Goal: Information Seeking & Learning: Learn about a topic

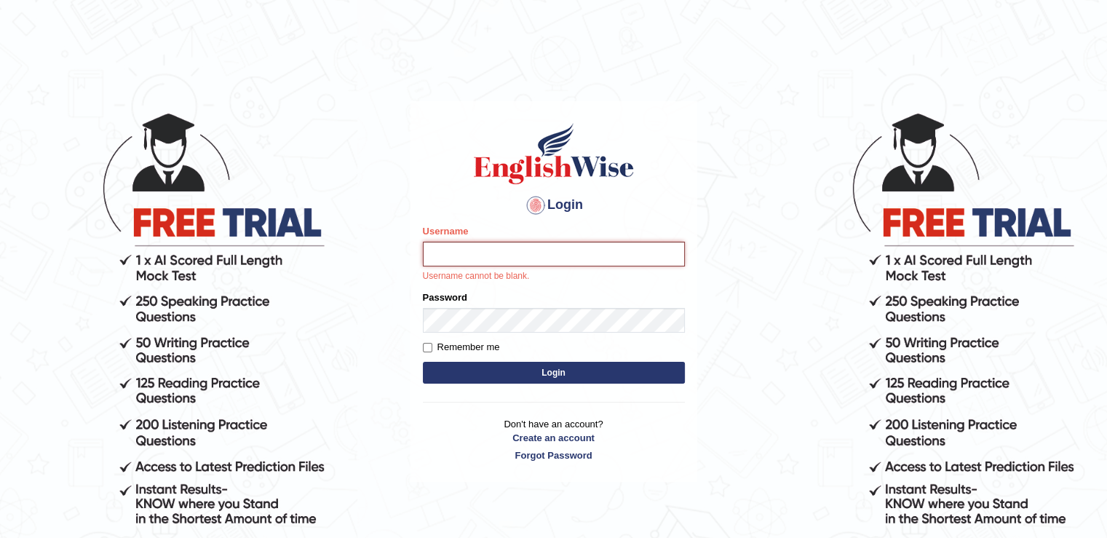
click at [492, 250] on input "Username" at bounding box center [554, 254] width 262 height 25
type input "Mcjan1979"
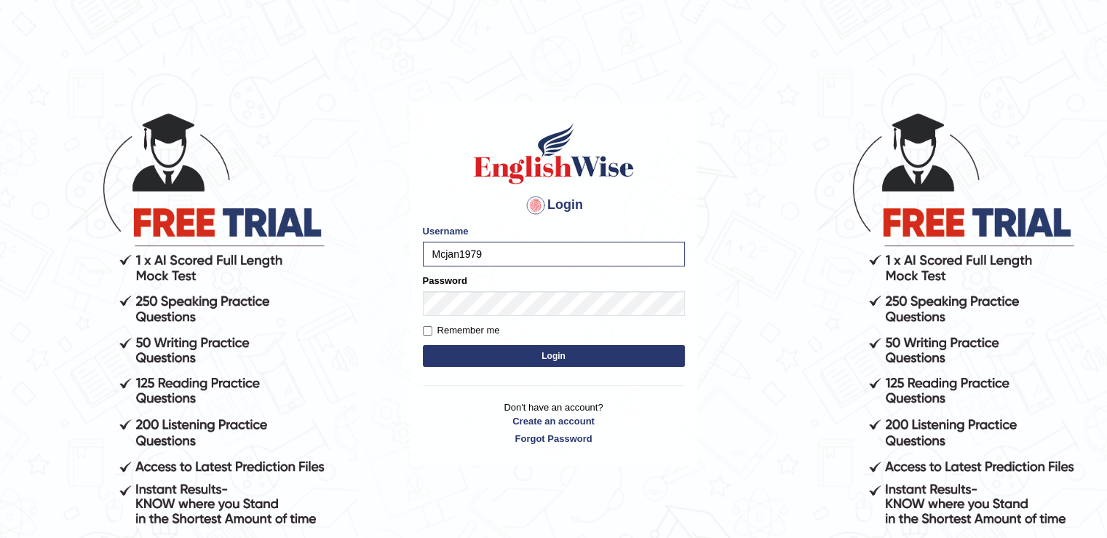
click at [446, 324] on label "Remember me" at bounding box center [461, 330] width 77 height 15
click at [432, 326] on input "Remember me" at bounding box center [427, 330] width 9 height 9
checkbox input "true"
click at [502, 349] on button "Login" at bounding box center [554, 356] width 262 height 22
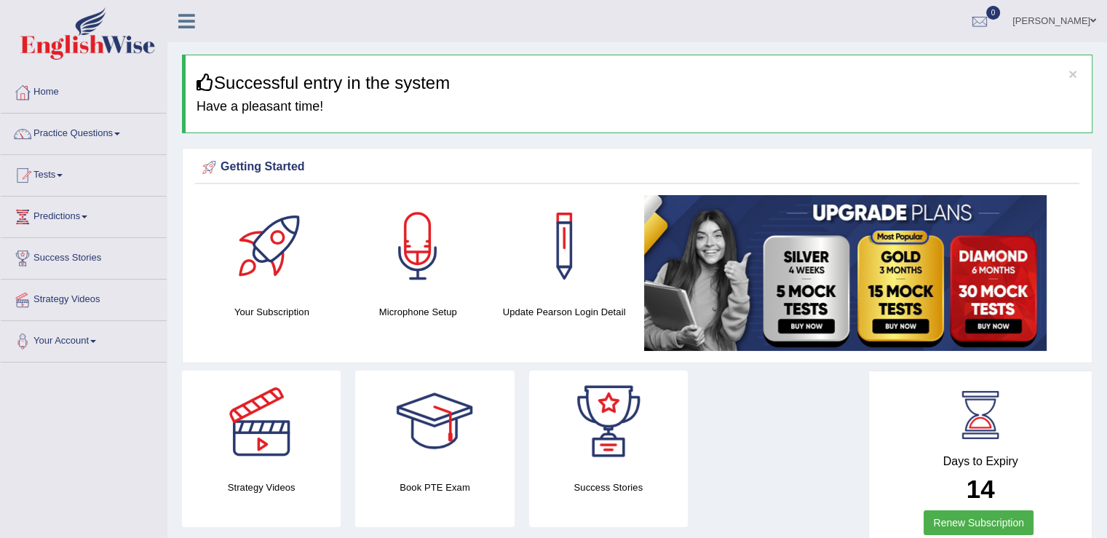
scroll to position [73, 0]
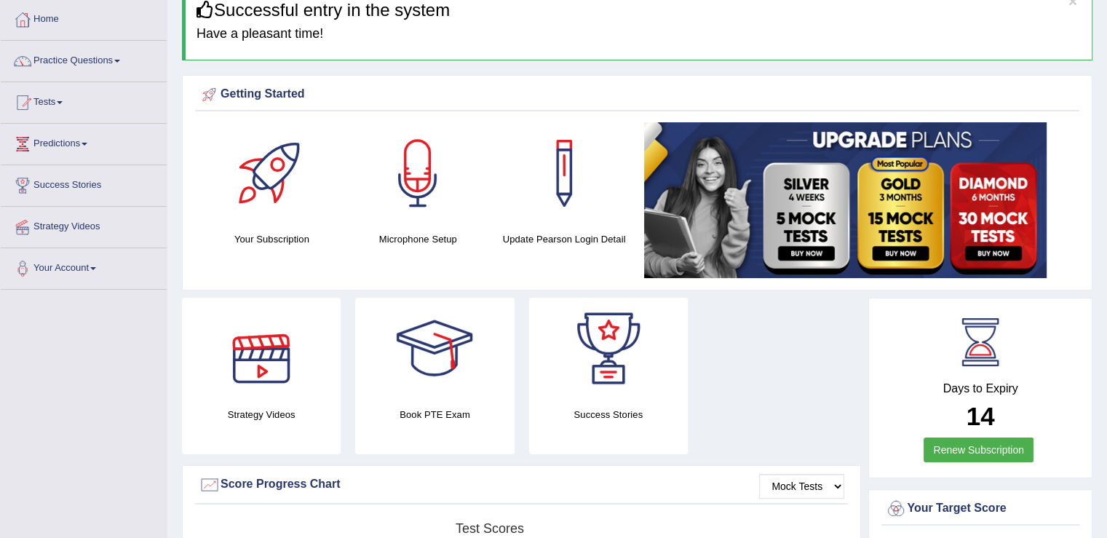
click at [247, 348] on div at bounding box center [261, 349] width 102 height 102
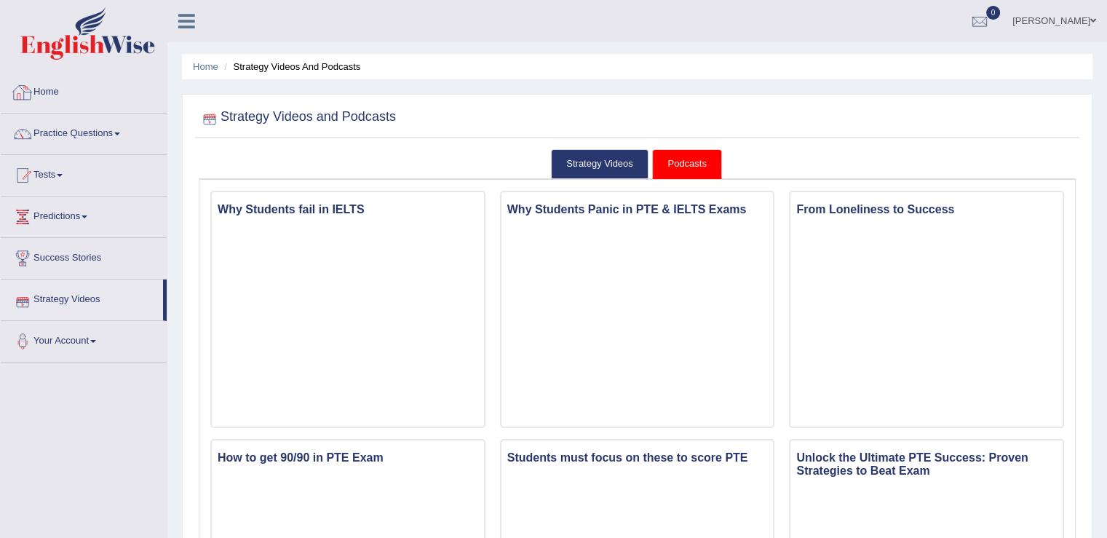
click at [41, 92] on link "Home" at bounding box center [84, 90] width 166 height 36
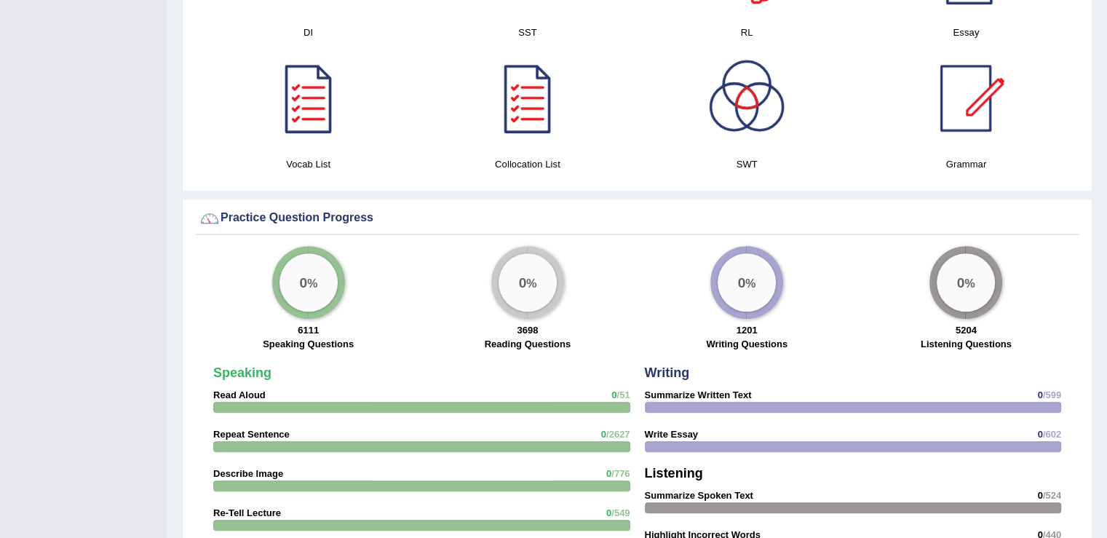
scroll to position [1164, 0]
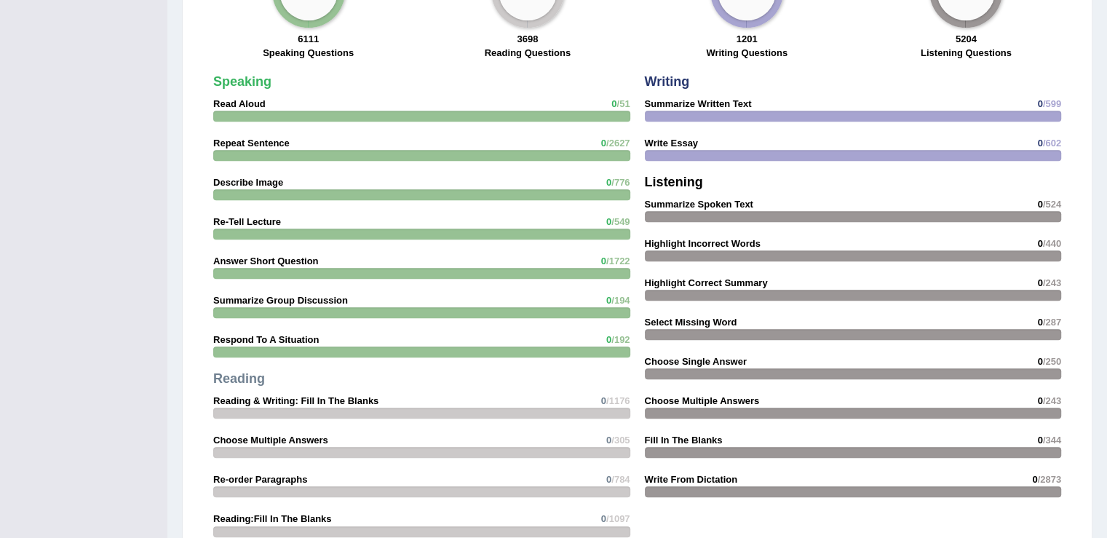
click at [247, 111] on div at bounding box center [421, 116] width 417 height 11
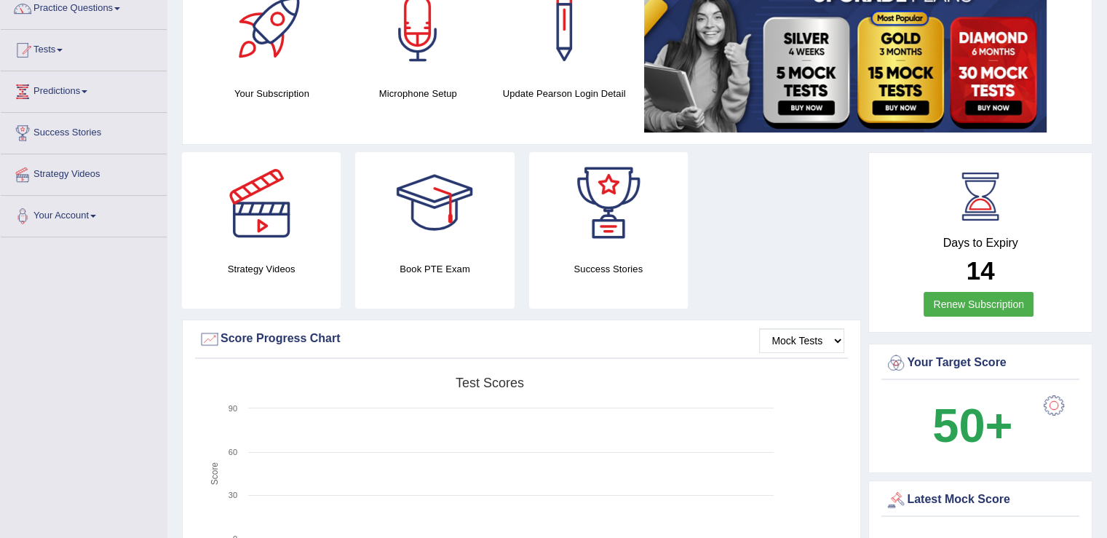
scroll to position [0, 0]
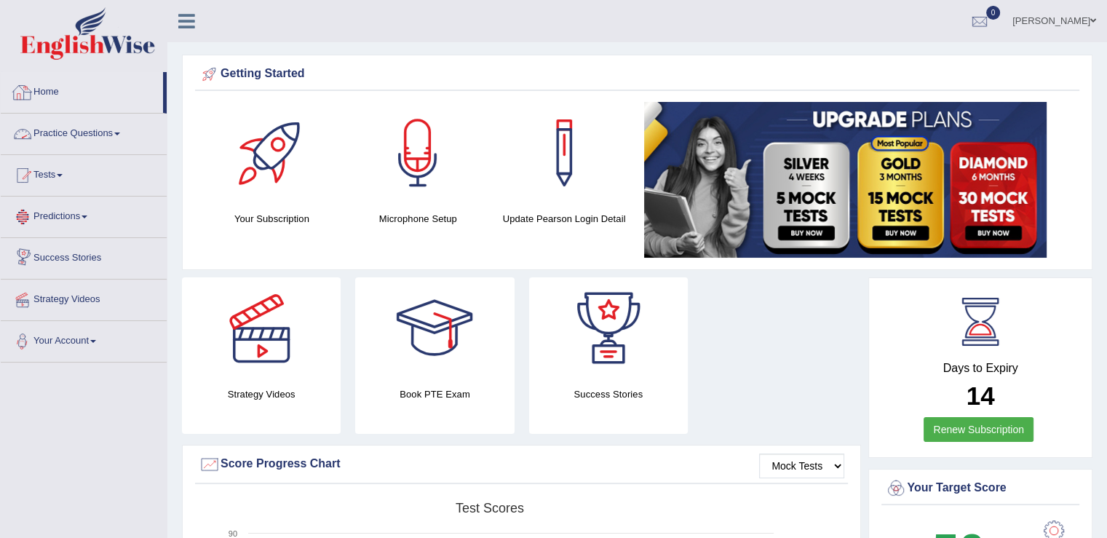
click at [120, 132] on span at bounding box center [117, 133] width 6 height 3
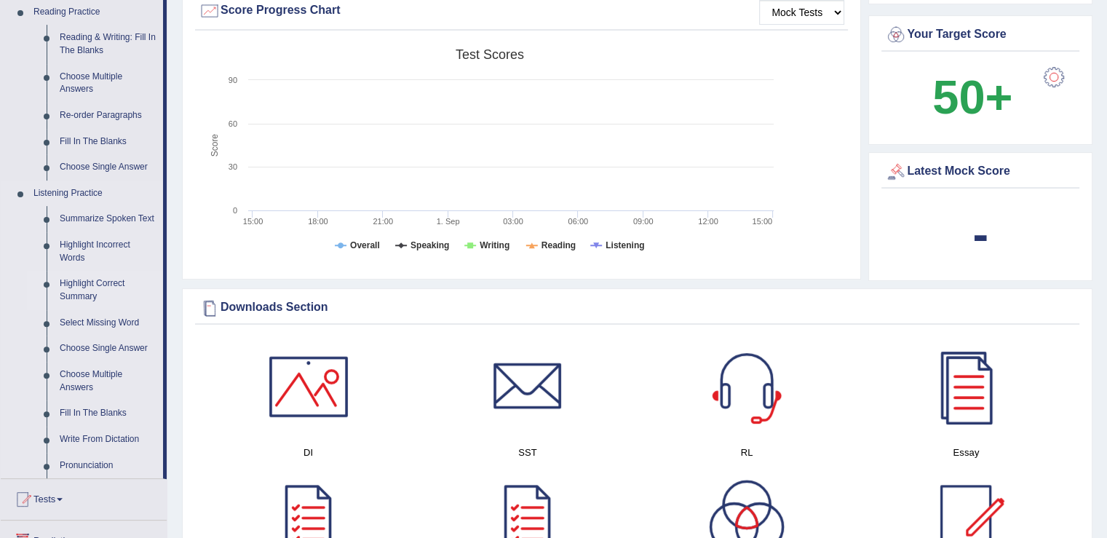
scroll to position [291, 0]
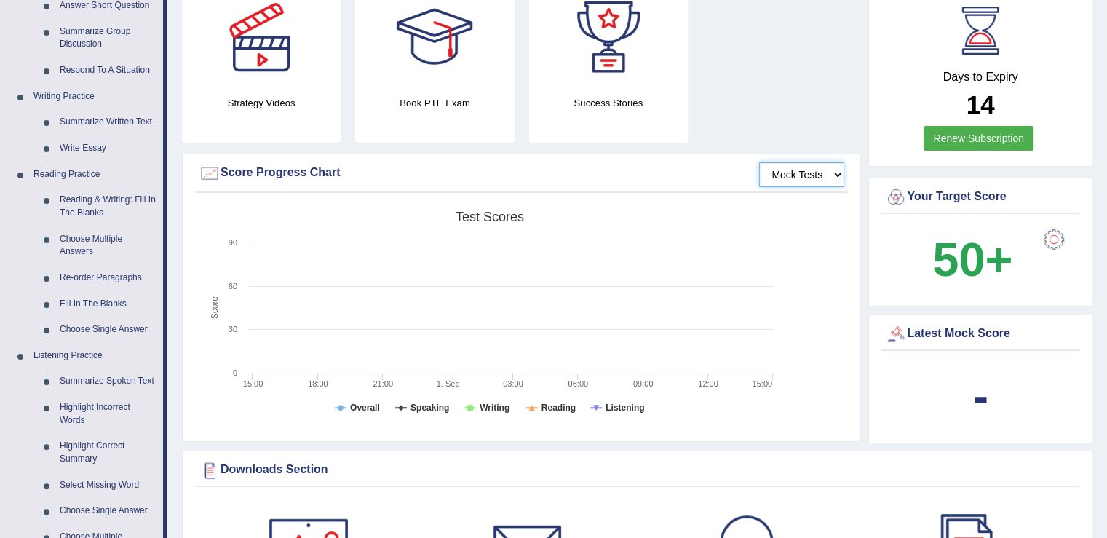
click at [833, 174] on select "Mock Tests" at bounding box center [801, 174] width 85 height 25
click at [981, 401] on b "-" at bounding box center [980, 396] width 16 height 53
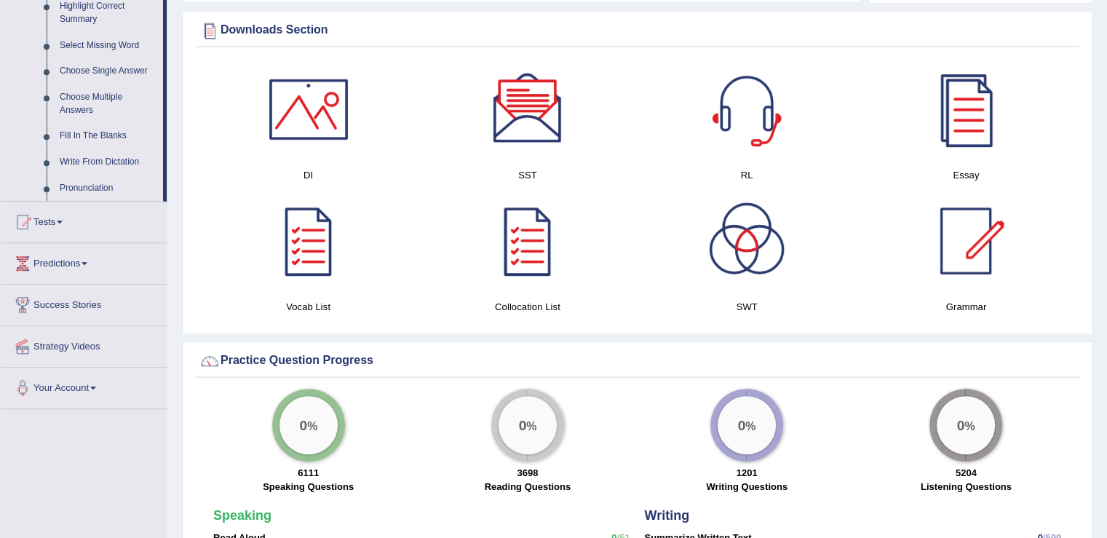
scroll to position [658, 0]
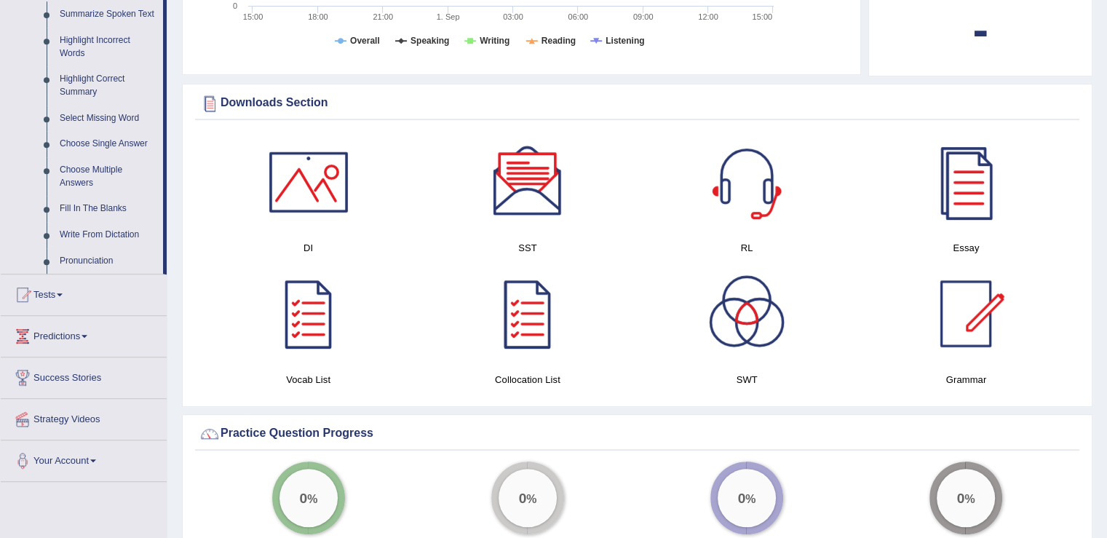
click at [63, 292] on link "Tests" at bounding box center [84, 292] width 166 height 36
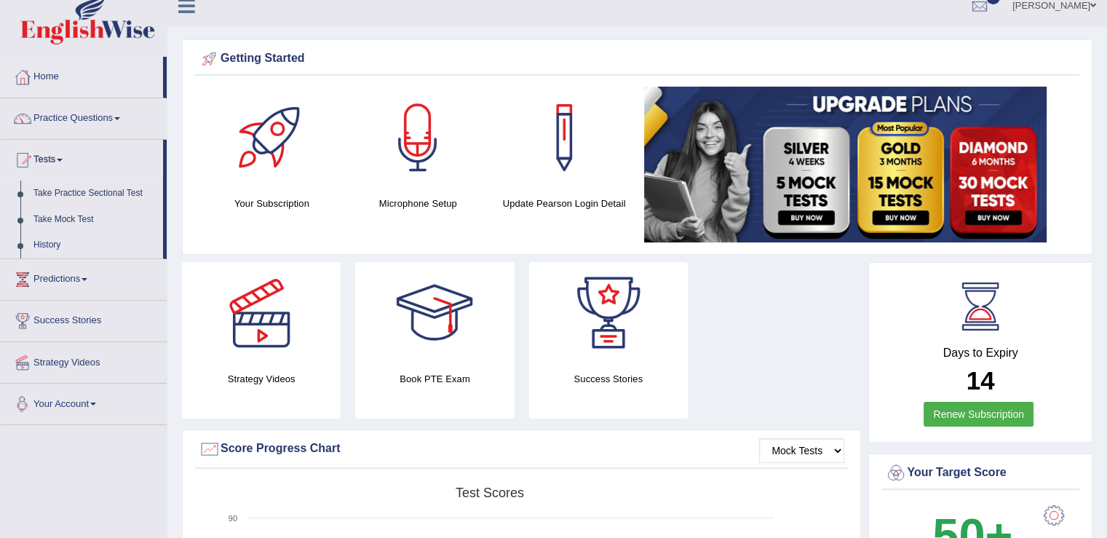
scroll to position [0, 0]
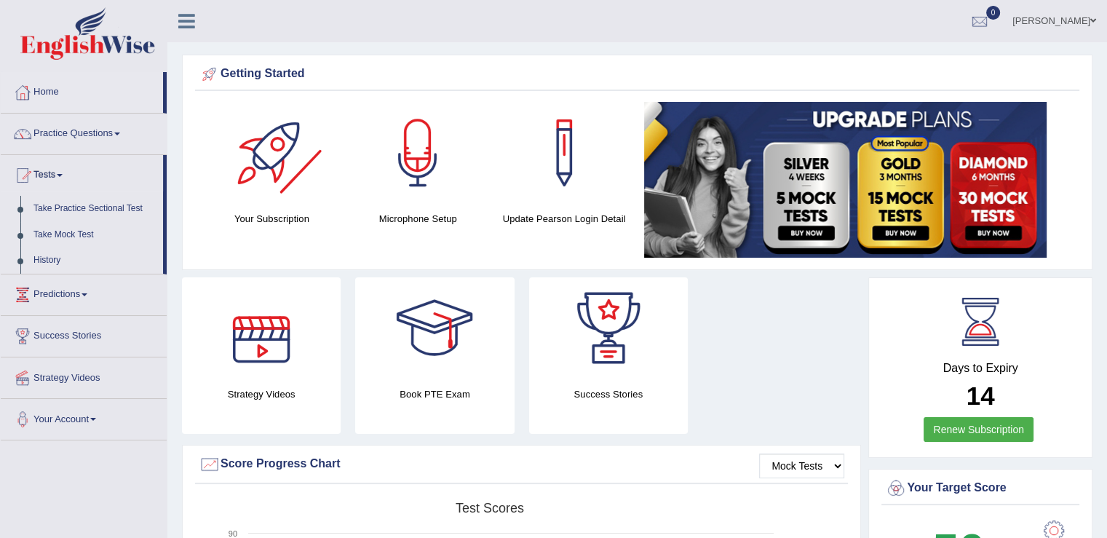
click at [263, 188] on div at bounding box center [271, 153] width 102 height 102
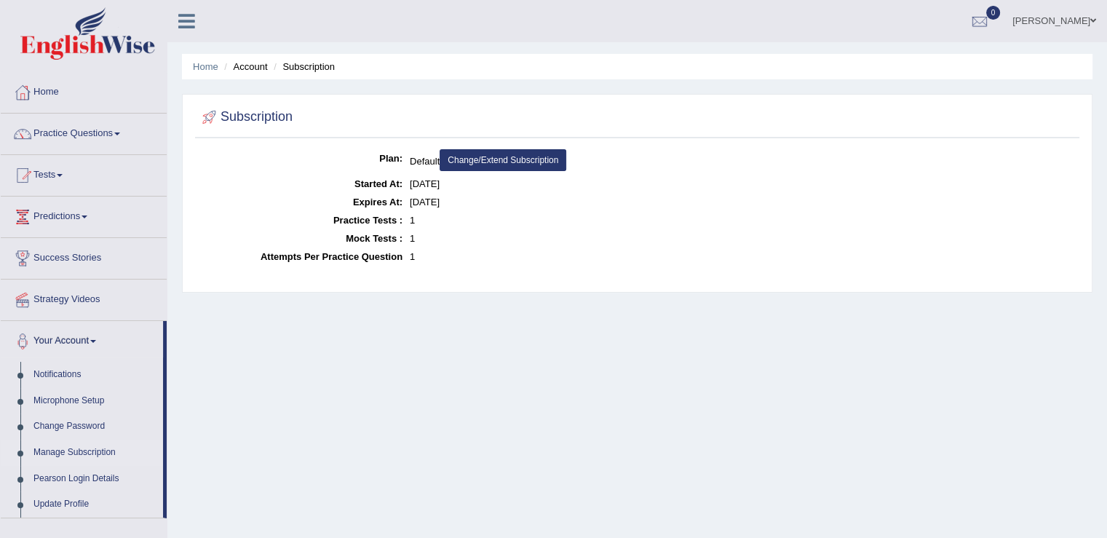
click at [239, 68] on li "Account" at bounding box center [243, 67] width 47 height 14
click at [257, 66] on li "Account" at bounding box center [243, 67] width 47 height 14
click at [296, 60] on li "Subscription" at bounding box center [302, 67] width 65 height 14
click at [49, 95] on link "Home" at bounding box center [84, 90] width 166 height 36
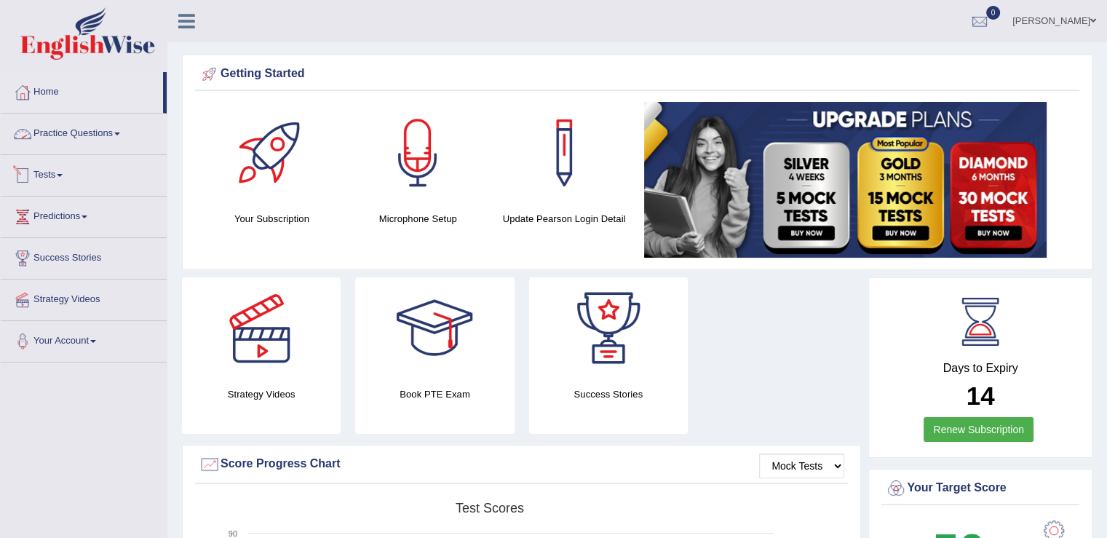
click at [96, 130] on link "Practice Questions" at bounding box center [84, 132] width 166 height 36
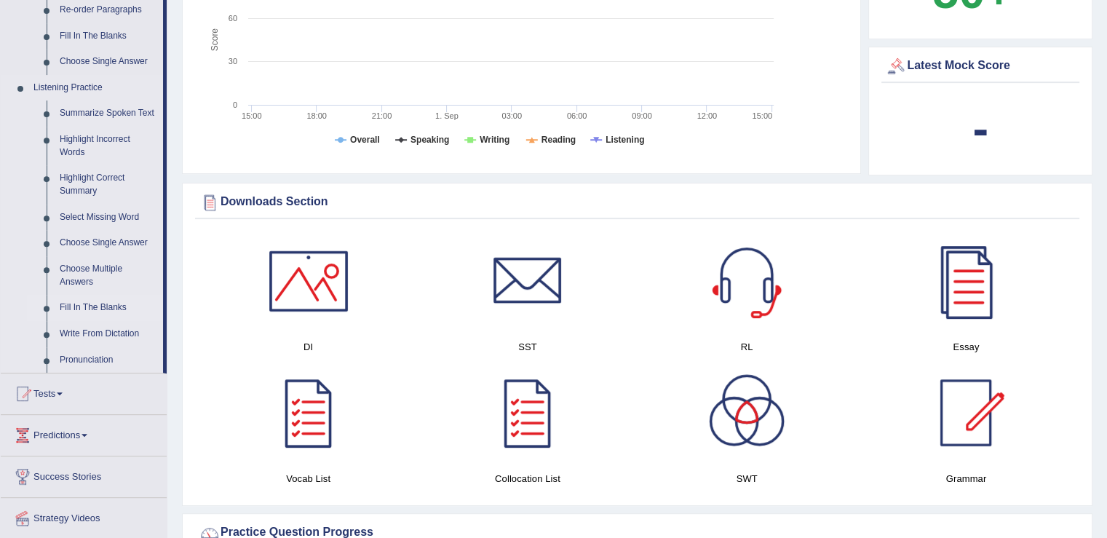
scroll to position [582, 0]
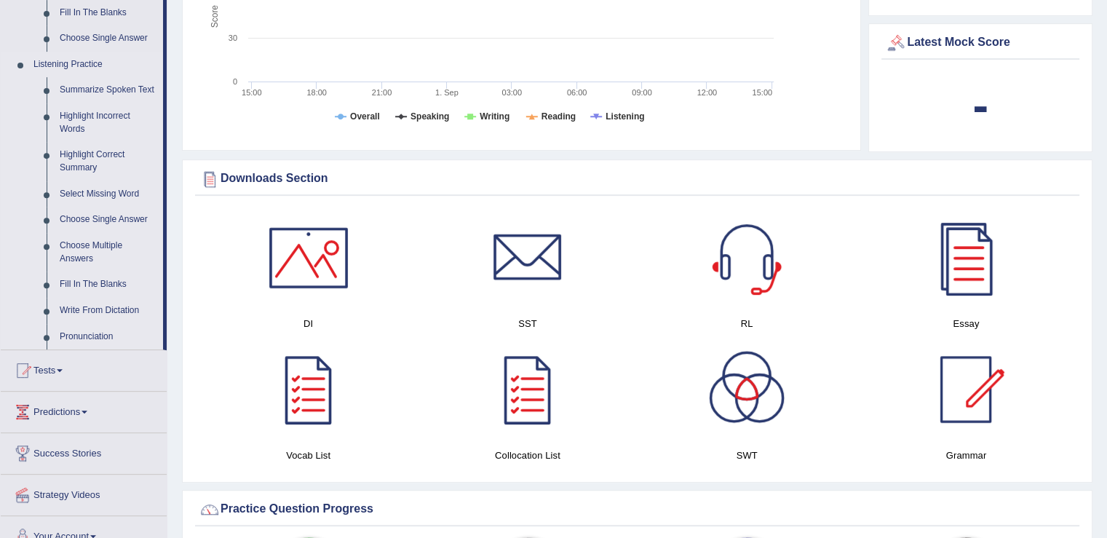
click at [49, 61] on link "Listening Practice" at bounding box center [95, 65] width 136 height 26
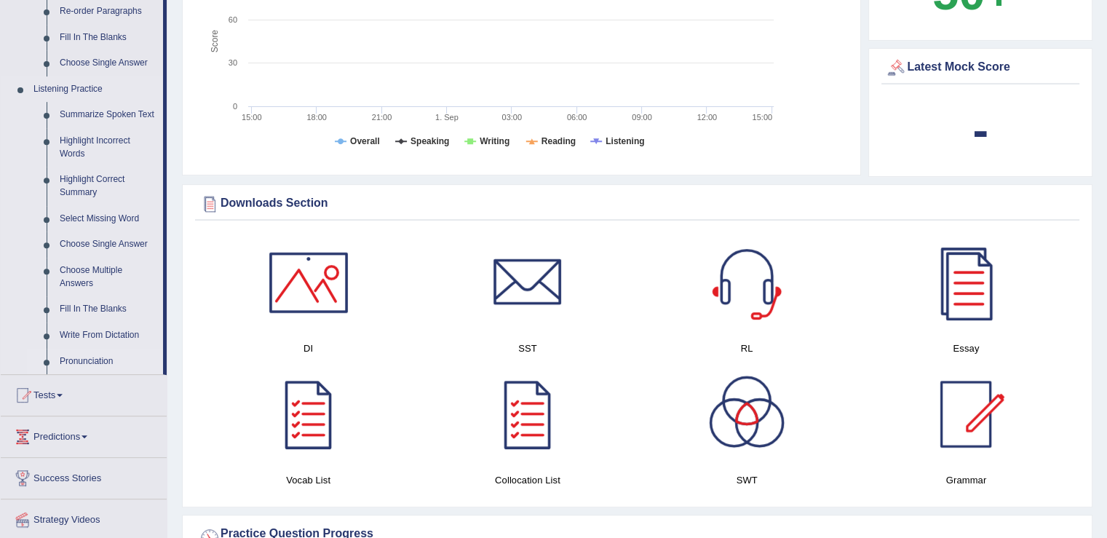
scroll to position [655, 0]
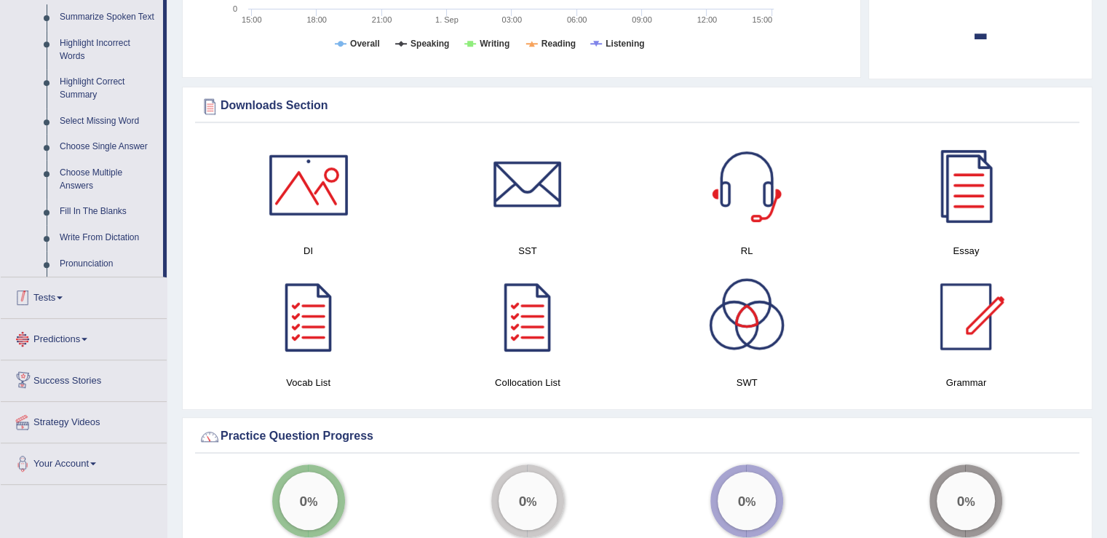
click at [46, 301] on link "Tests" at bounding box center [84, 295] width 166 height 36
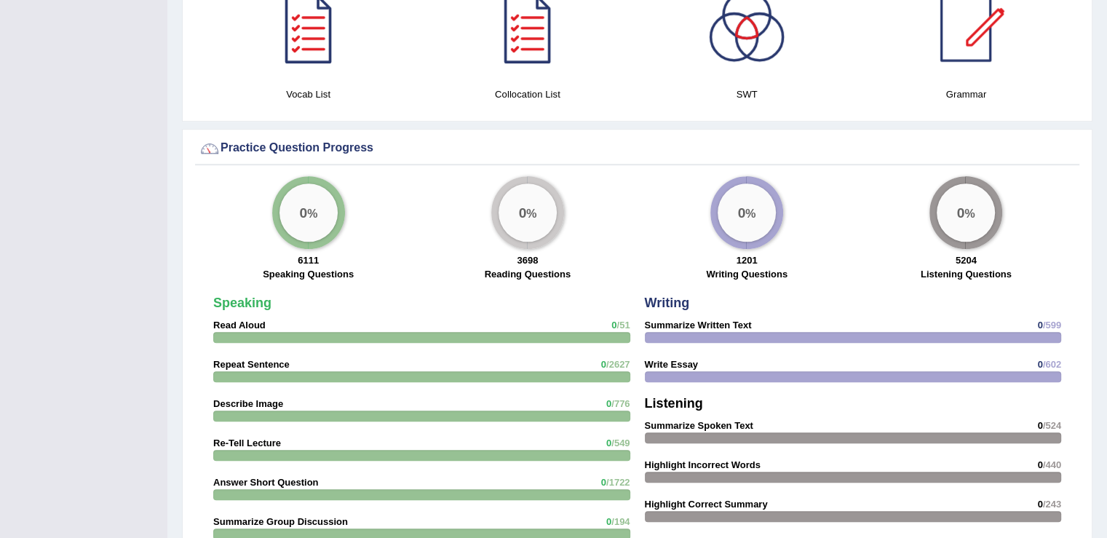
scroll to position [946, 0]
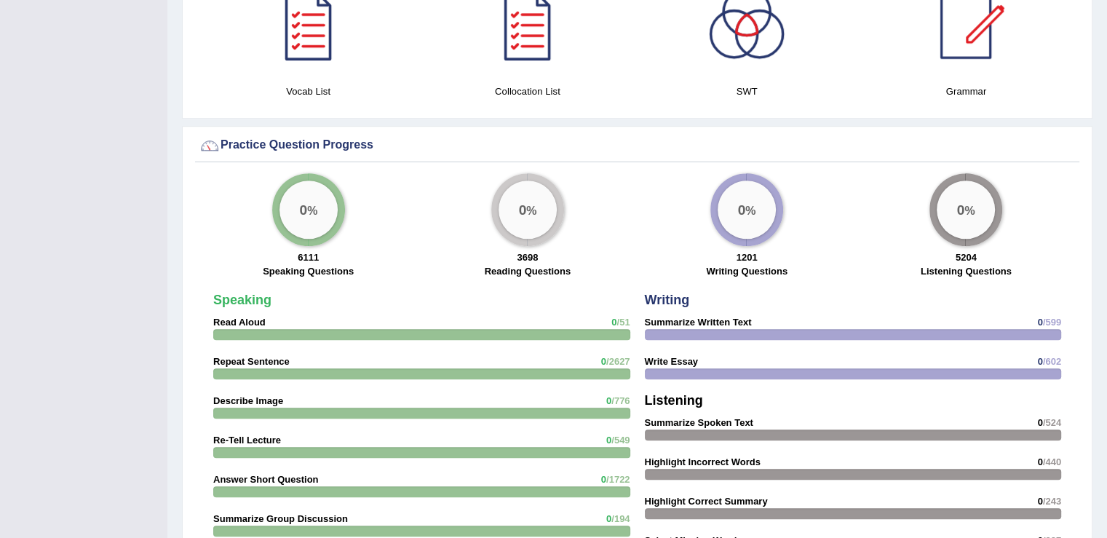
click at [306, 193] on div "0 %" at bounding box center [308, 209] width 58 height 58
click at [517, 215] on div "0 %" at bounding box center [527, 209] width 58 height 58
click at [760, 221] on div "0 %" at bounding box center [746, 209] width 58 height 58
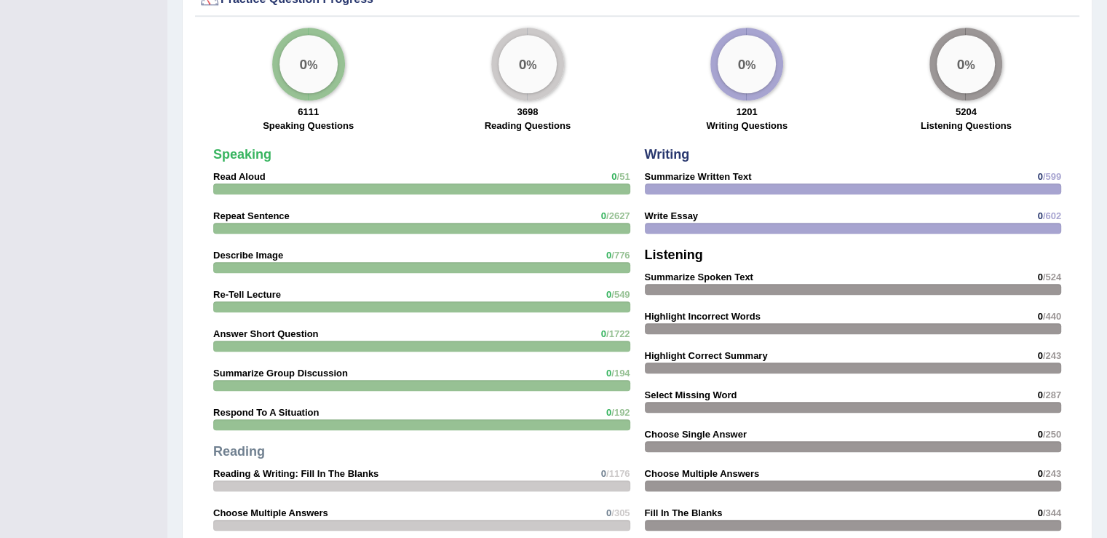
click at [713, 284] on div at bounding box center [853, 289] width 417 height 11
click at [661, 264] on div "Writing Summarize Written Text 0 /599 Write Essay 0 /602 Listening Summarize Sp…" at bounding box center [852, 362] width 431 height 445
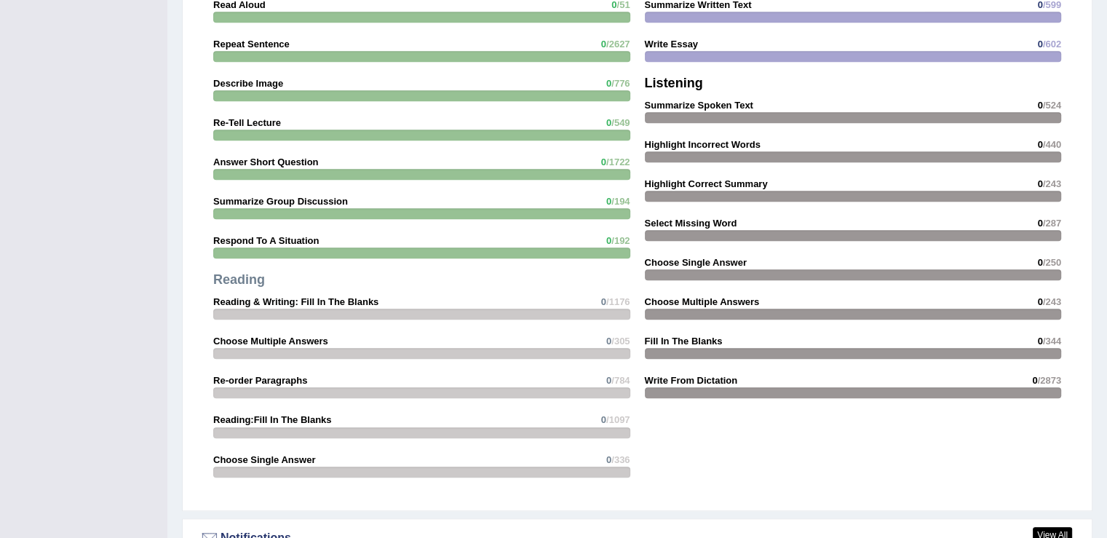
scroll to position [1528, 0]
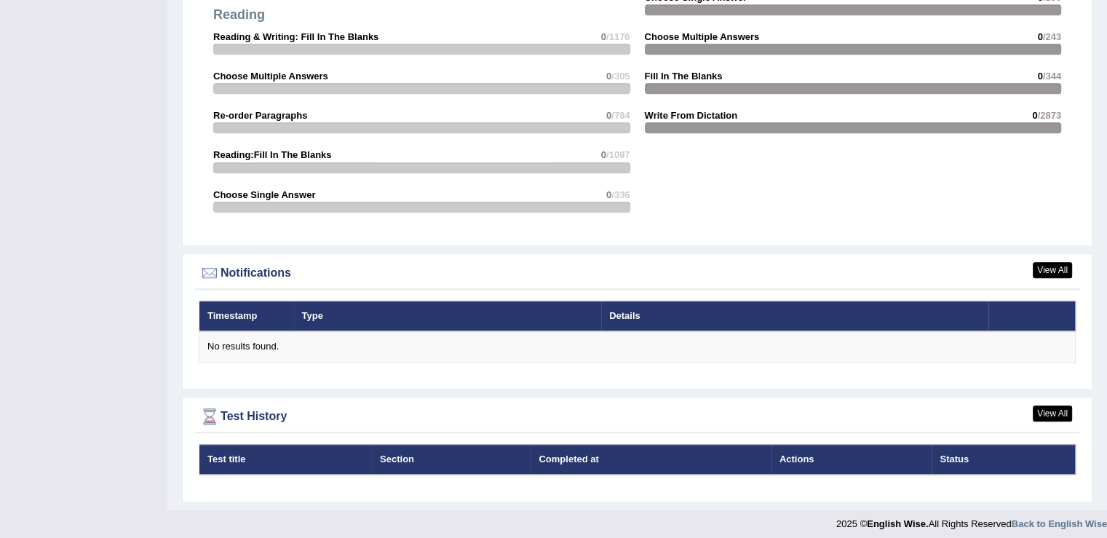
click at [632, 314] on th "Details" at bounding box center [794, 316] width 386 height 31
click at [226, 308] on th "Timestamp" at bounding box center [246, 316] width 95 height 31
click at [231, 282] on div "View All Notifications" at bounding box center [637, 275] width 884 height 28
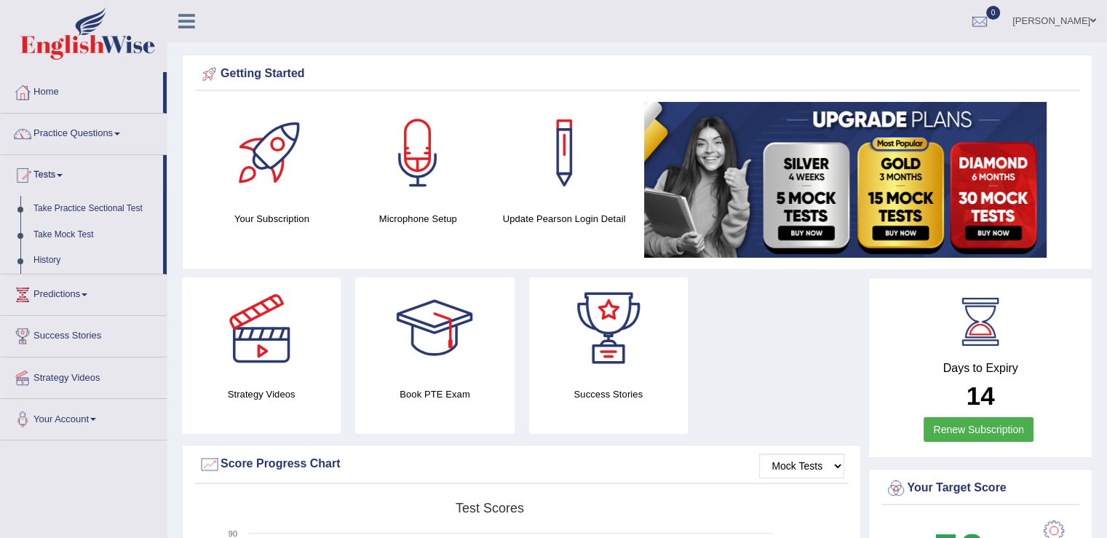
scroll to position [0, 0]
click at [186, 23] on icon at bounding box center [186, 21] width 17 height 19
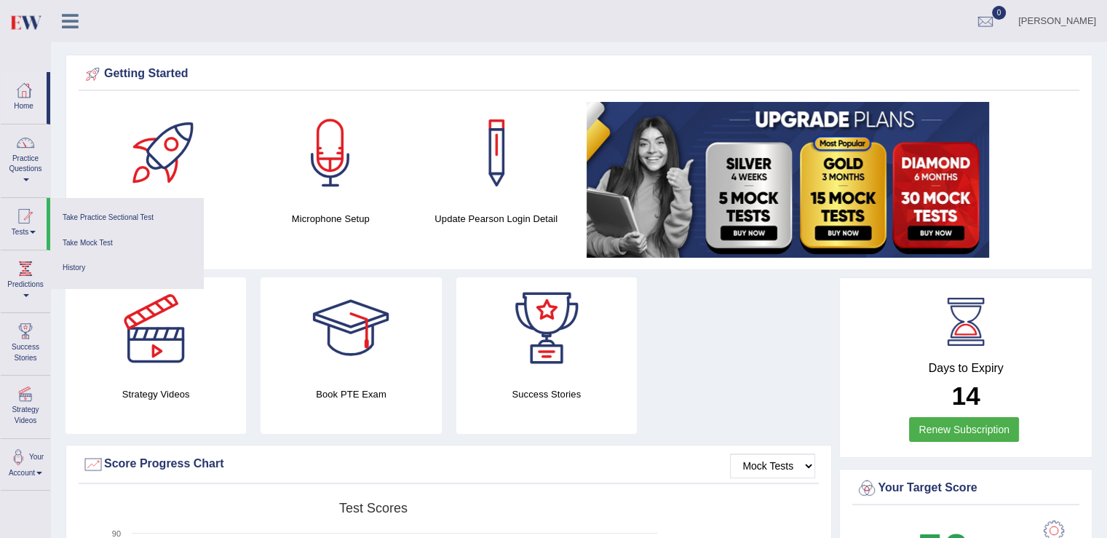
click at [71, 24] on icon at bounding box center [70, 21] width 17 height 19
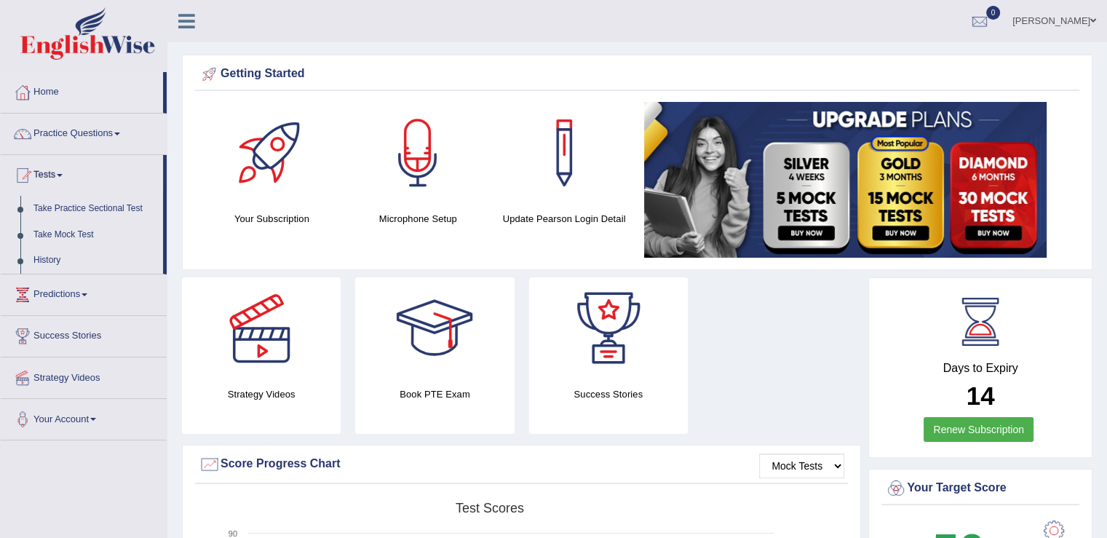
click at [182, 23] on icon at bounding box center [186, 21] width 17 height 19
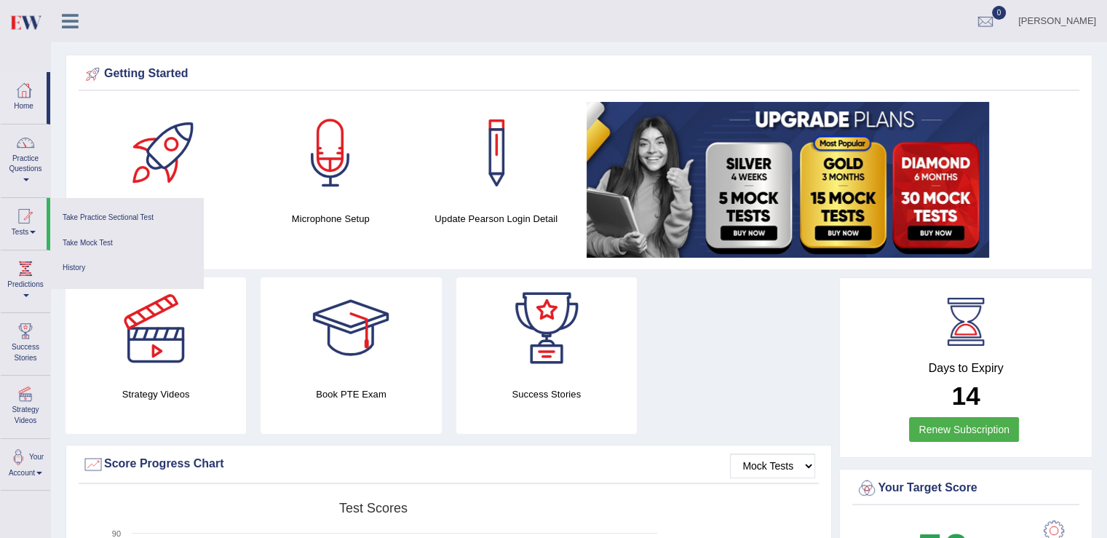
click at [63, 12] on icon at bounding box center [70, 21] width 17 height 19
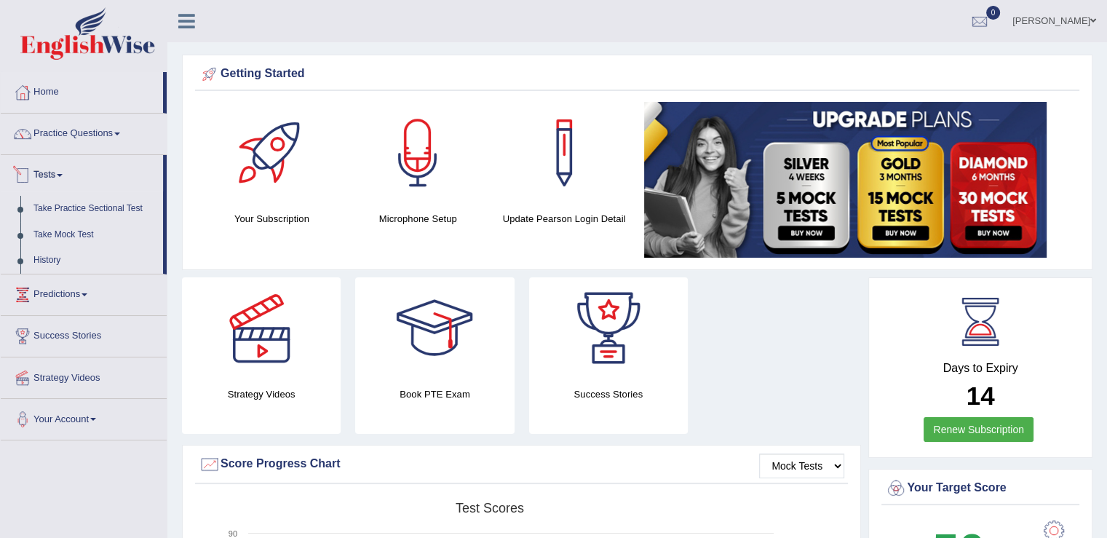
click at [48, 134] on link "Practice Questions" at bounding box center [84, 132] width 166 height 36
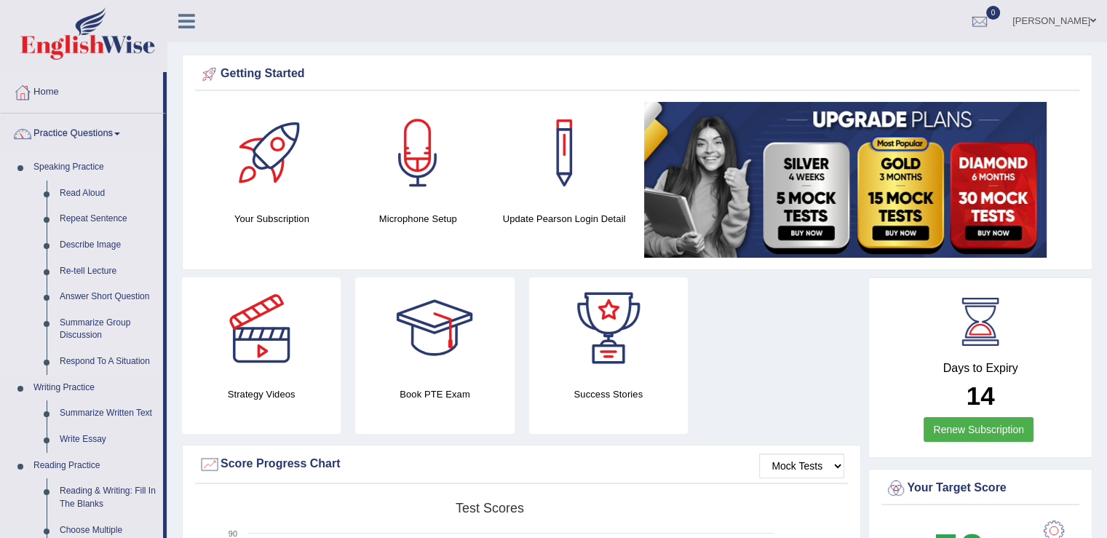
click at [39, 165] on link "Speaking Practice" at bounding box center [95, 167] width 136 height 26
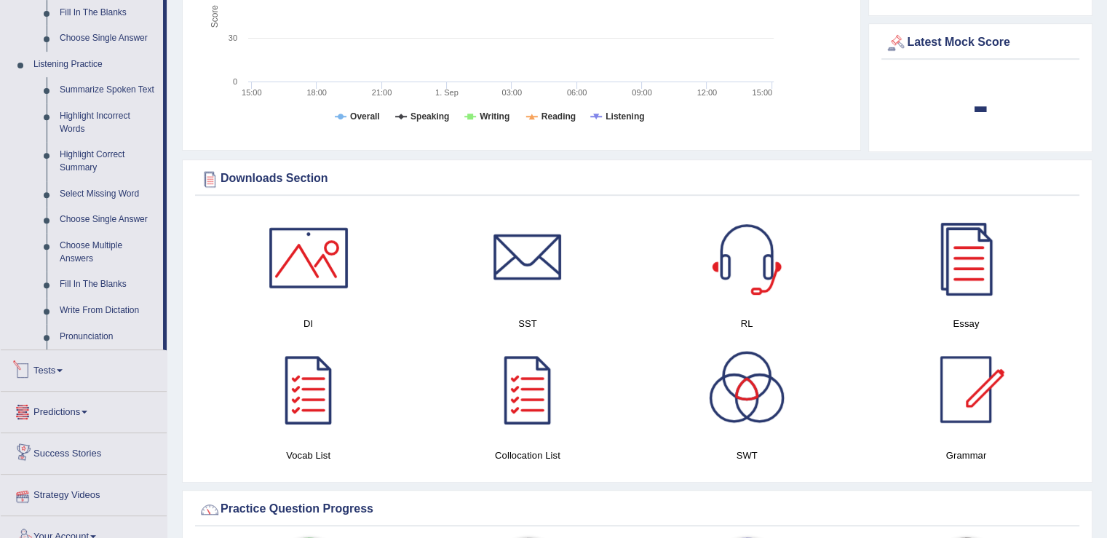
scroll to position [437, 0]
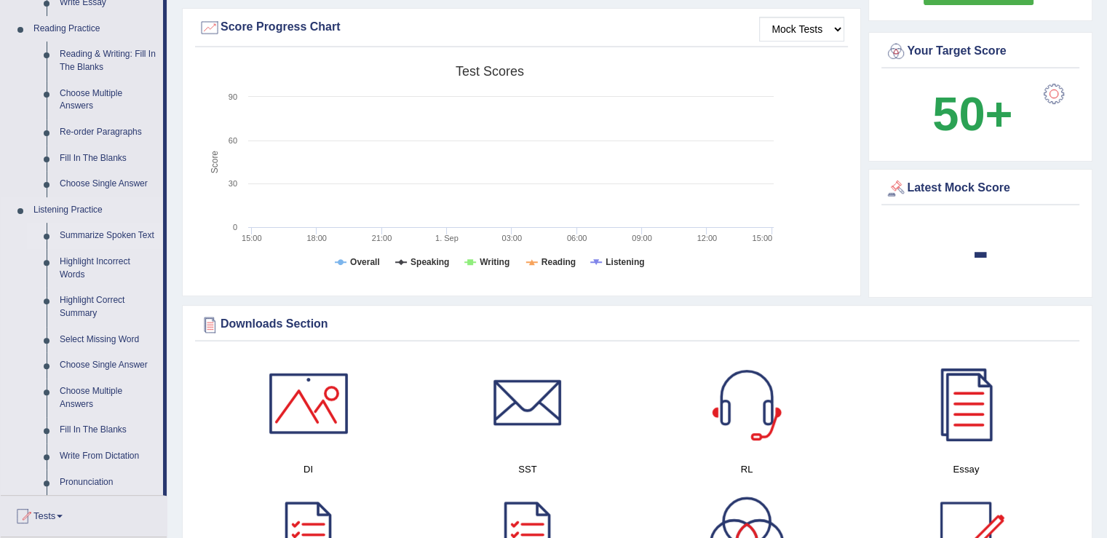
click at [109, 234] on link "Summarize Spoken Text" at bounding box center [108, 236] width 110 height 26
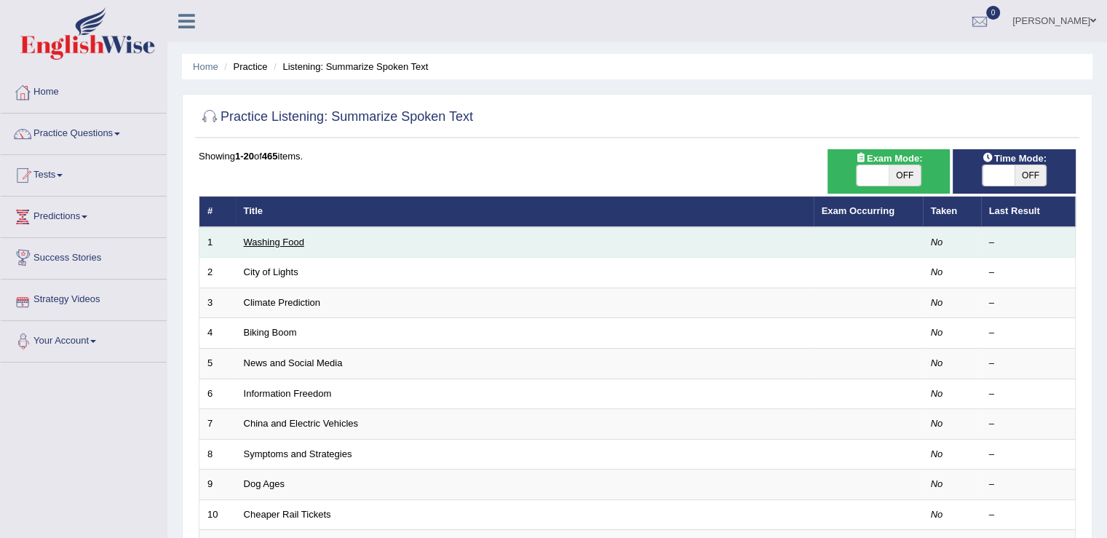
click at [254, 236] on link "Washing Food" at bounding box center [274, 241] width 60 height 11
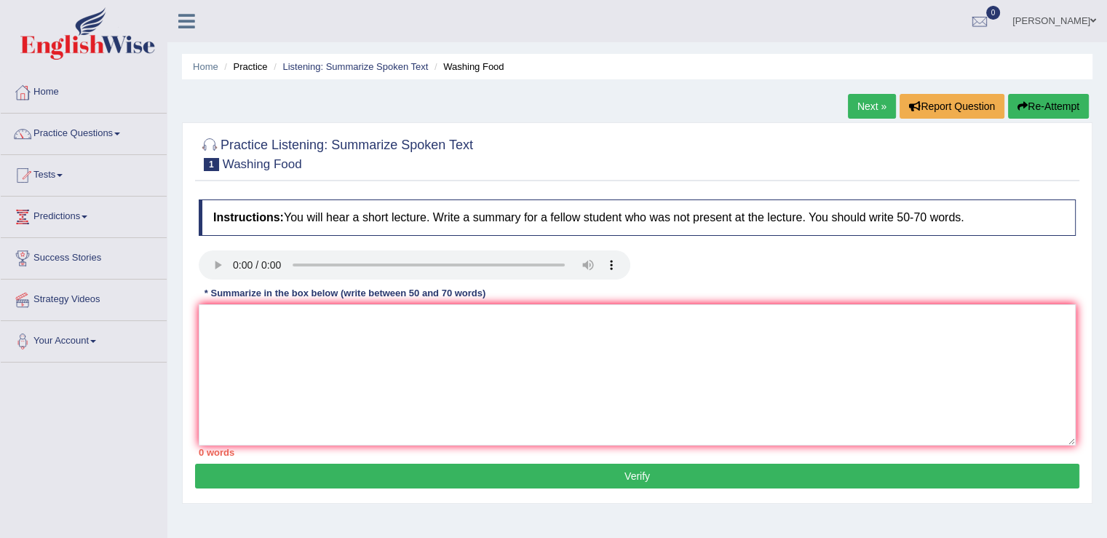
click at [660, 257] on div at bounding box center [636, 266] width 891 height 33
click at [859, 99] on link "Next »" at bounding box center [872, 106] width 48 height 25
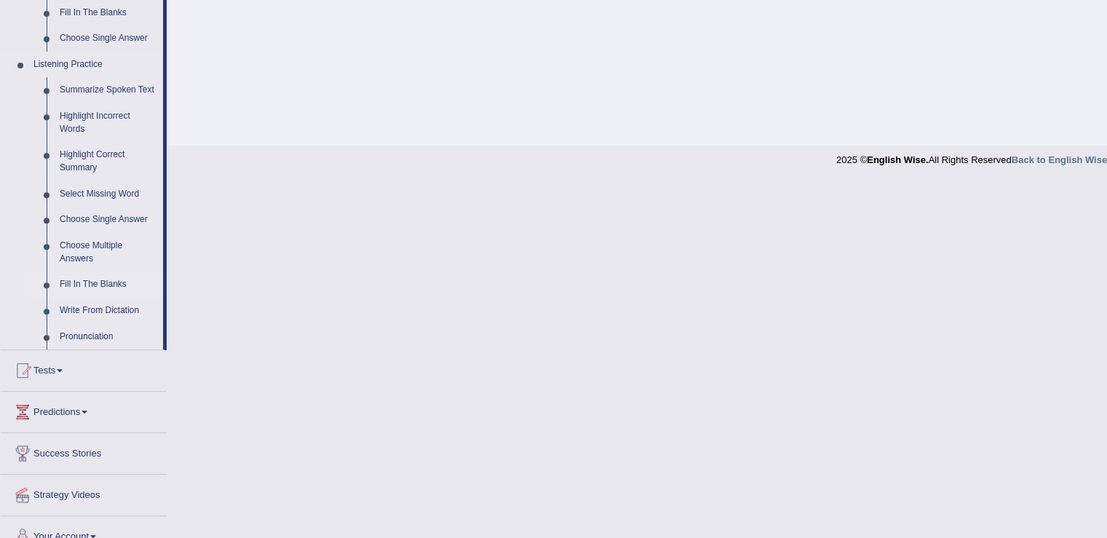
scroll to position [601, 0]
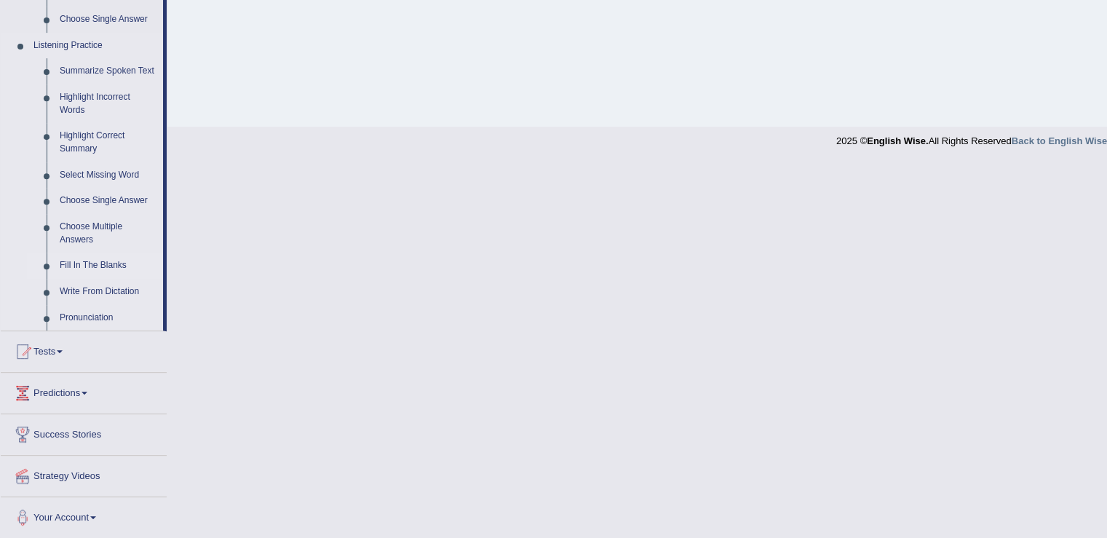
click at [81, 268] on link "Fill In The Blanks" at bounding box center [108, 265] width 110 height 26
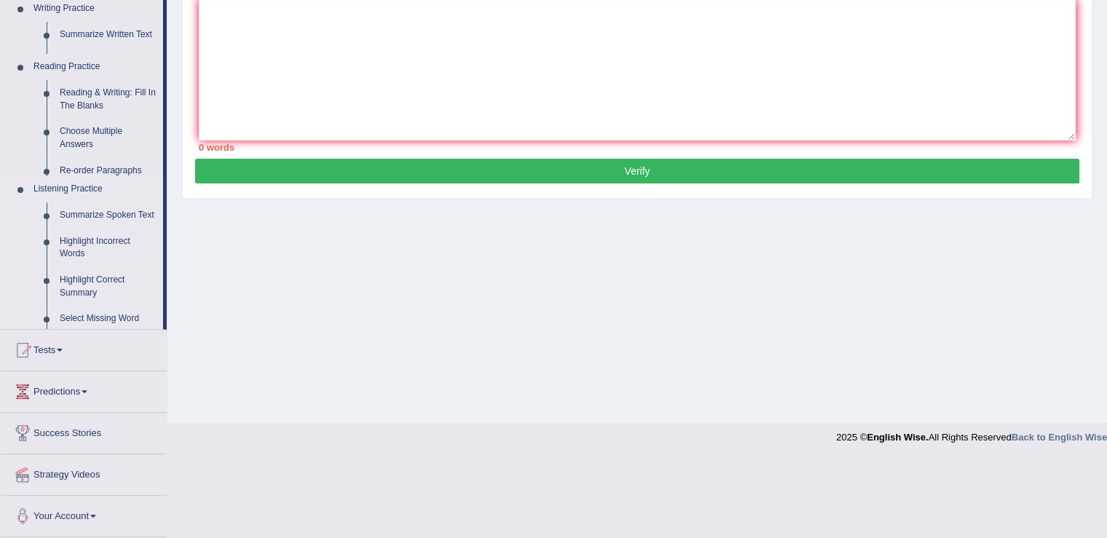
scroll to position [226, 0]
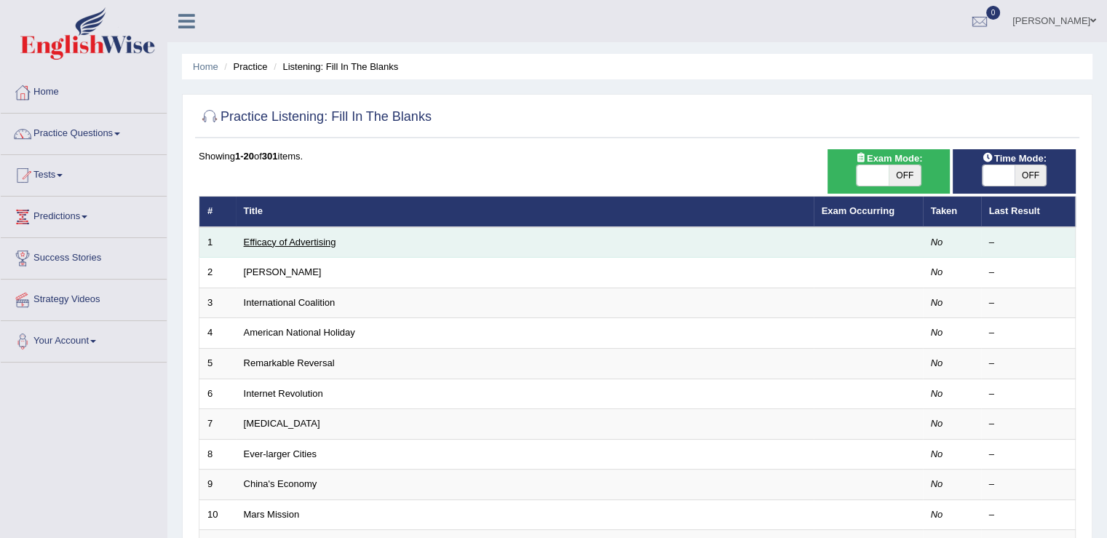
click at [281, 241] on link "Efficacy of Advertising" at bounding box center [290, 241] width 92 height 11
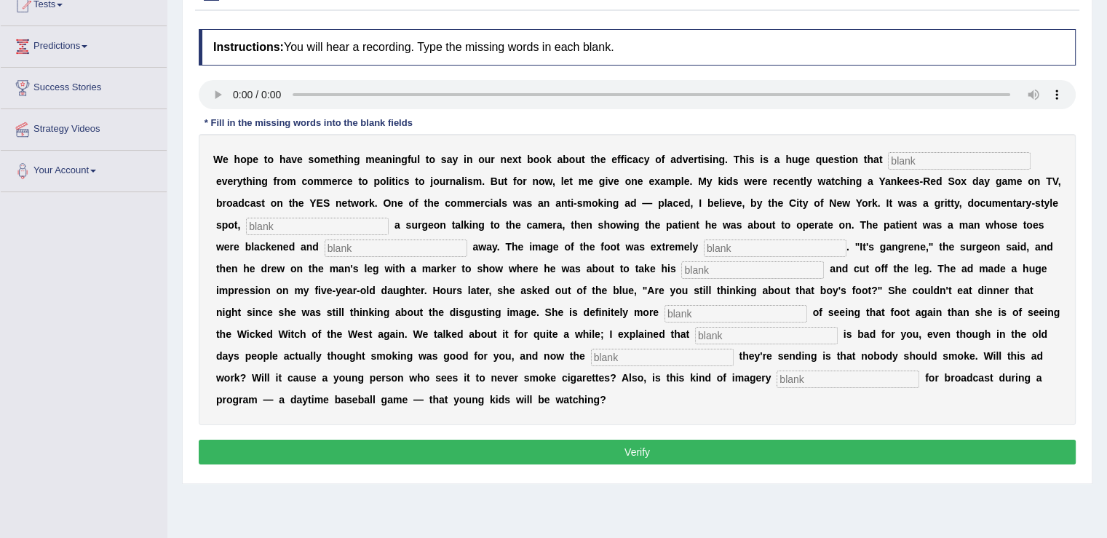
scroll to position [146, 0]
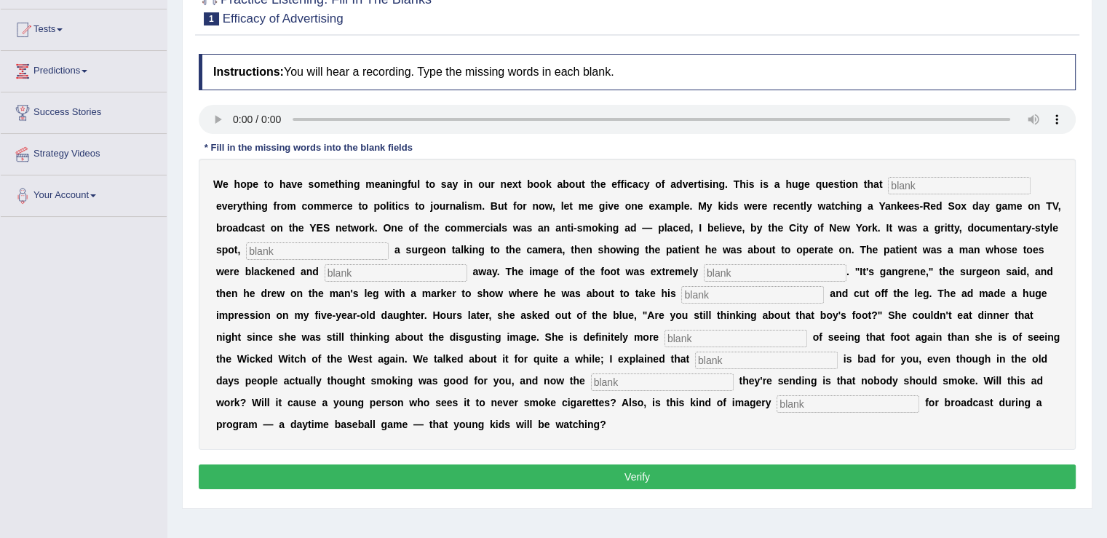
click at [902, 174] on div "W e h o p e t o h a v e s o m e t h i n g m e a n i n g f u l t o s a y i n o u…" at bounding box center [637, 304] width 877 height 291
click at [901, 182] on input "text" at bounding box center [959, 185] width 143 height 17
type input "impact"
click at [295, 250] on input "text" at bounding box center [317, 250] width 143 height 17
type input "featuring"
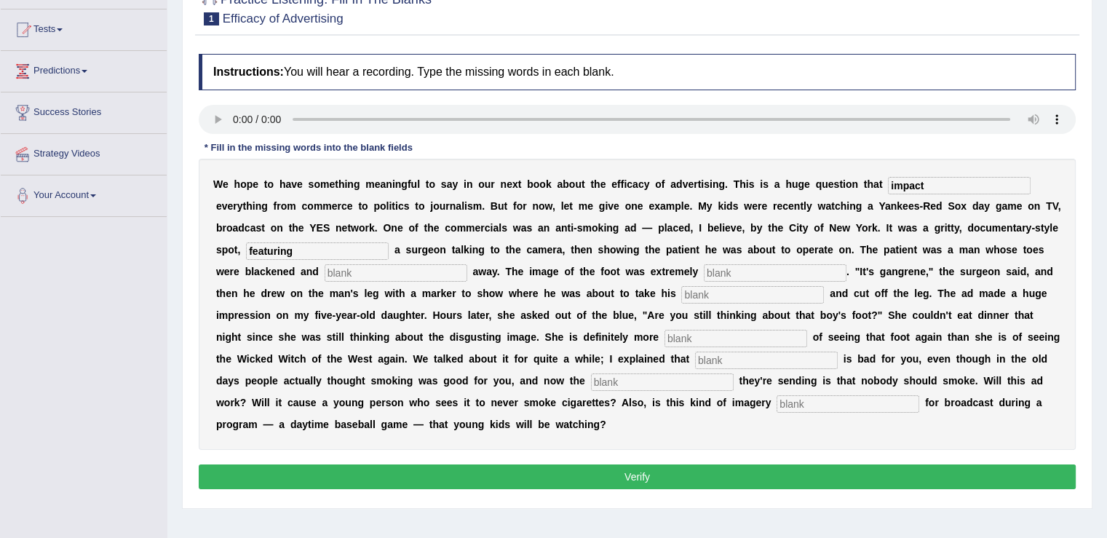
click at [359, 271] on input "text" at bounding box center [396, 272] width 143 height 17
type input "running"
click at [733, 275] on input "text" at bounding box center [775, 272] width 143 height 17
type input "disgusting"
click at [731, 293] on input "text" at bounding box center [752, 294] width 143 height 17
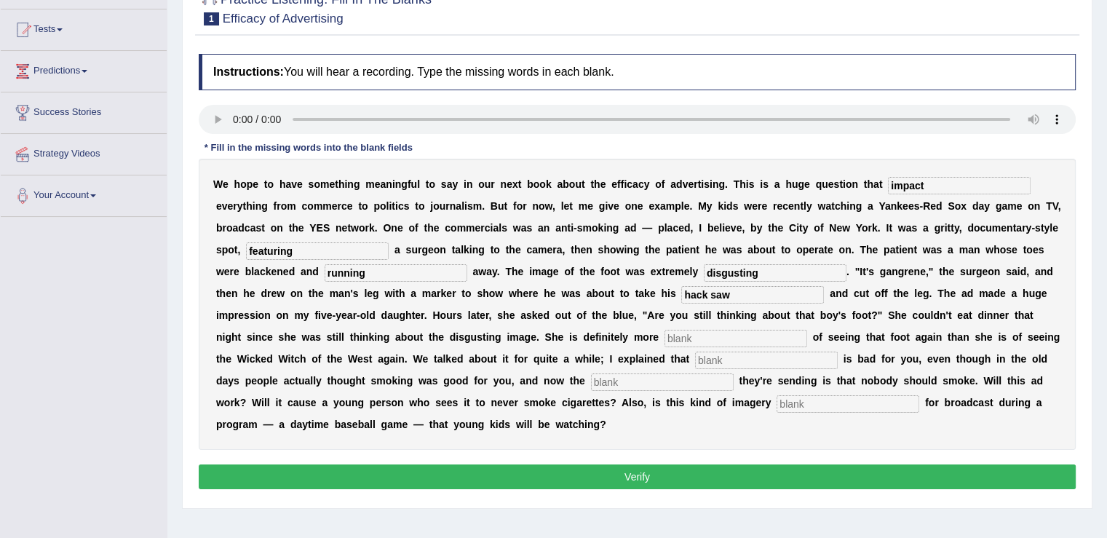
click at [710, 291] on input "hack saw" at bounding box center [752, 294] width 143 height 17
type input "hacksaw"
click at [717, 331] on input "text" at bounding box center [735, 338] width 143 height 17
type input "smoking"
click at [716, 357] on input "text" at bounding box center [766, 359] width 143 height 17
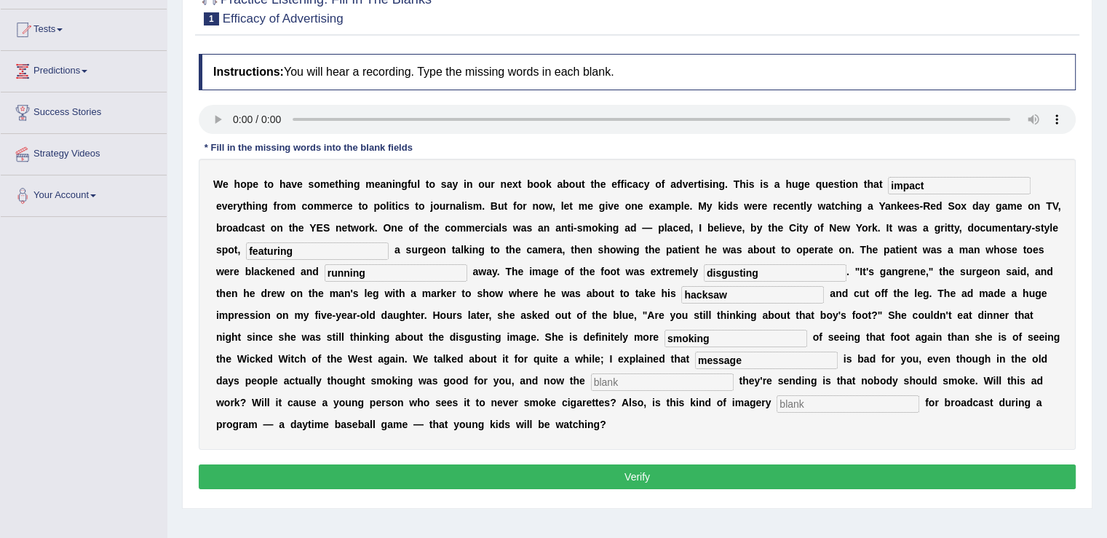
type input "message"
click at [685, 381] on input "text" at bounding box center [662, 381] width 143 height 17
type input "appropriate"
click at [679, 471] on button "Verify" at bounding box center [637, 476] width 877 height 25
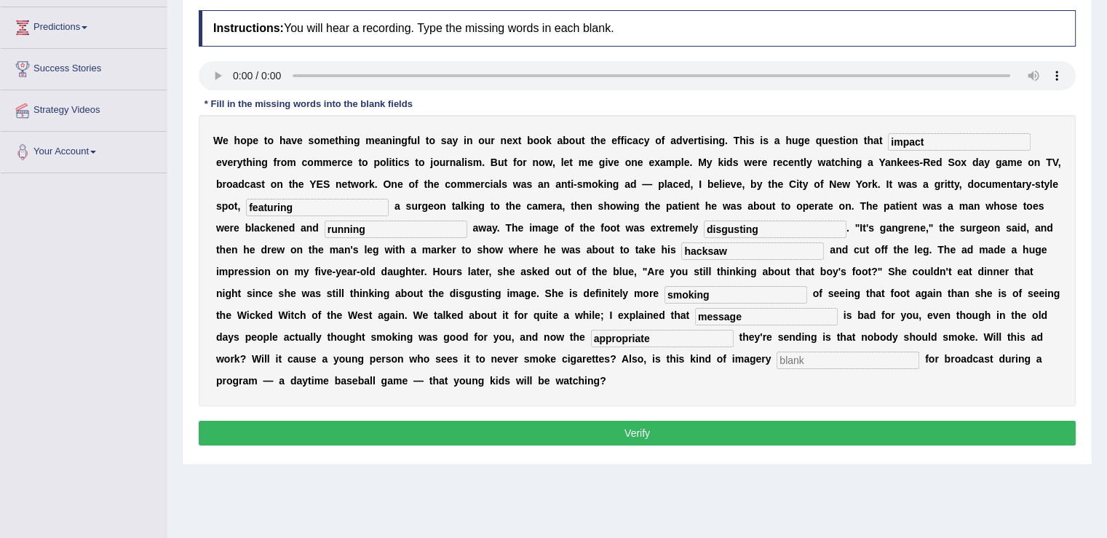
scroll to position [226, 0]
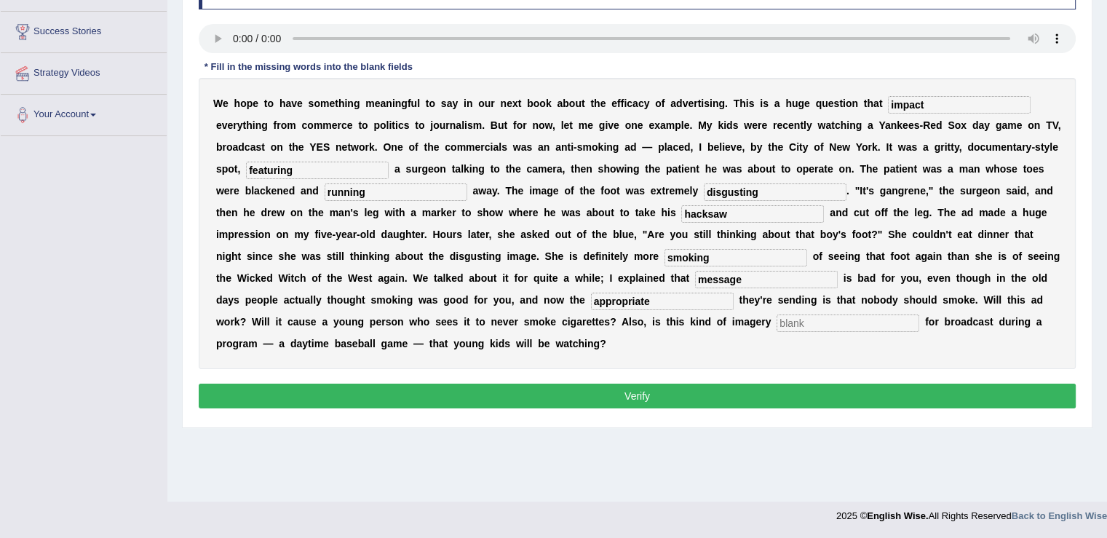
click at [589, 394] on button "Verify" at bounding box center [637, 395] width 877 height 25
click at [703, 392] on button "Verify" at bounding box center [637, 395] width 877 height 25
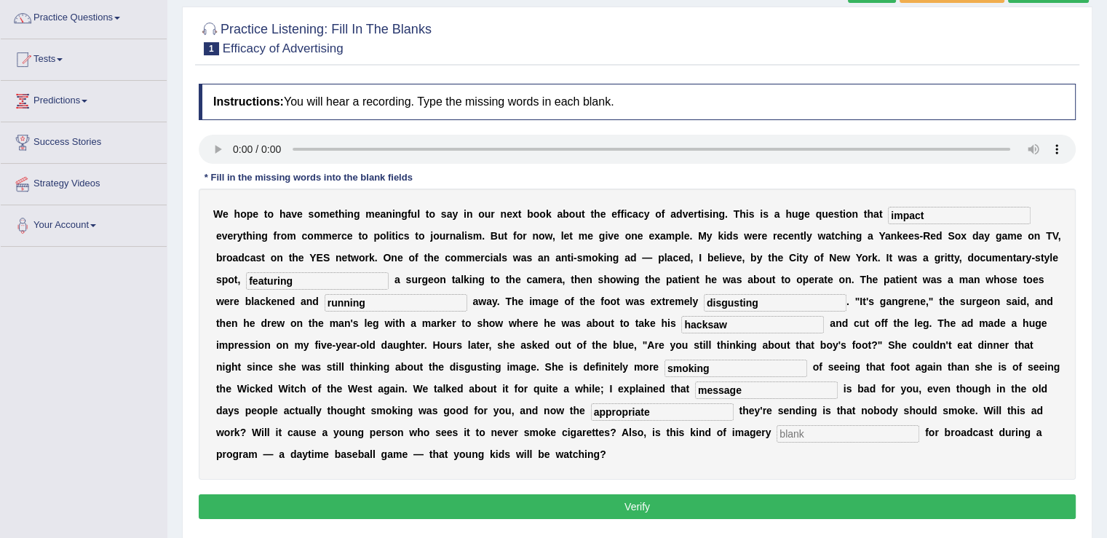
scroll to position [81, 0]
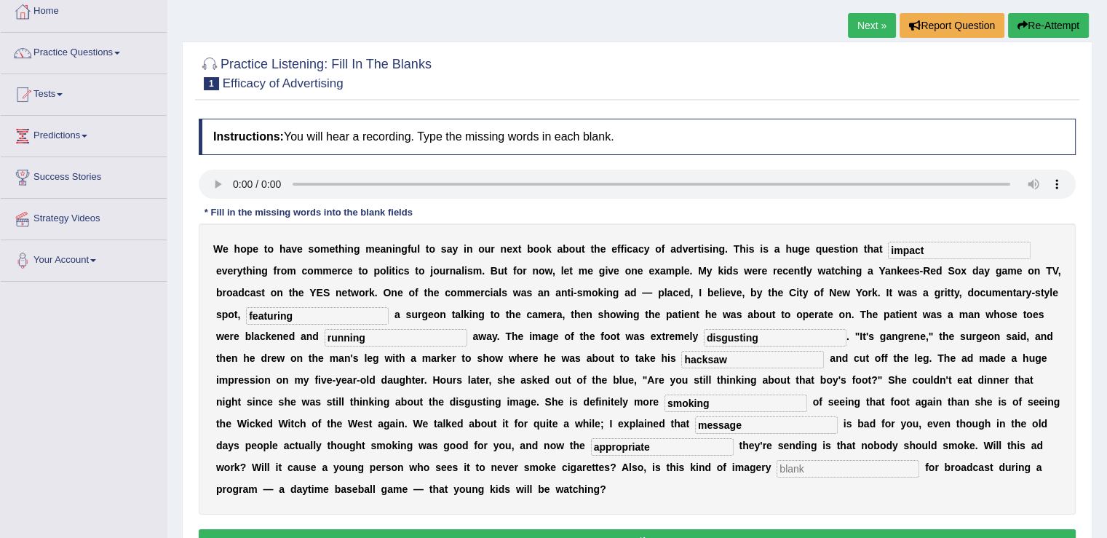
click at [796, 335] on input "disgusting" at bounding box center [775, 337] width 143 height 17
click at [314, 303] on div "W e h o p e t o h a v e s o m e t h i n g m e a n i n g f u l t o s a y i n o u…" at bounding box center [637, 368] width 877 height 291
click at [317, 307] on input "featuring" at bounding box center [317, 315] width 143 height 17
click at [931, 247] on input "impact" at bounding box center [959, 250] width 143 height 17
drag, startPoint x: 931, startPoint y: 247, endPoint x: 712, endPoint y: 265, distance: 220.5
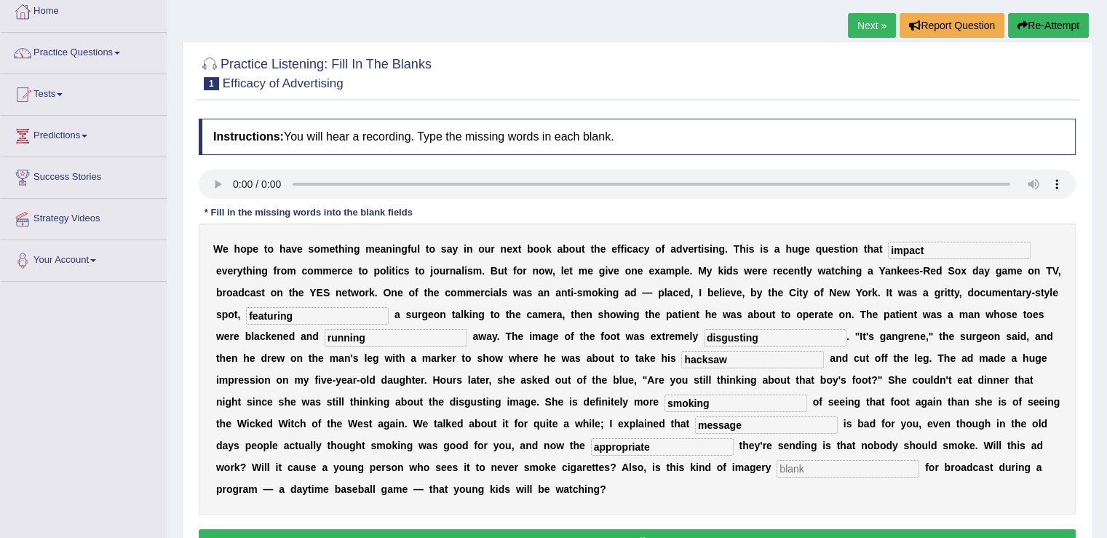
click at [712, 265] on div "W e h o p e t o h a v e s o m e t h i n g m e a n i n g f u l t o s a y i n o u…" at bounding box center [637, 368] width 877 height 291
click at [351, 307] on input "featuring" at bounding box center [317, 315] width 143 height 17
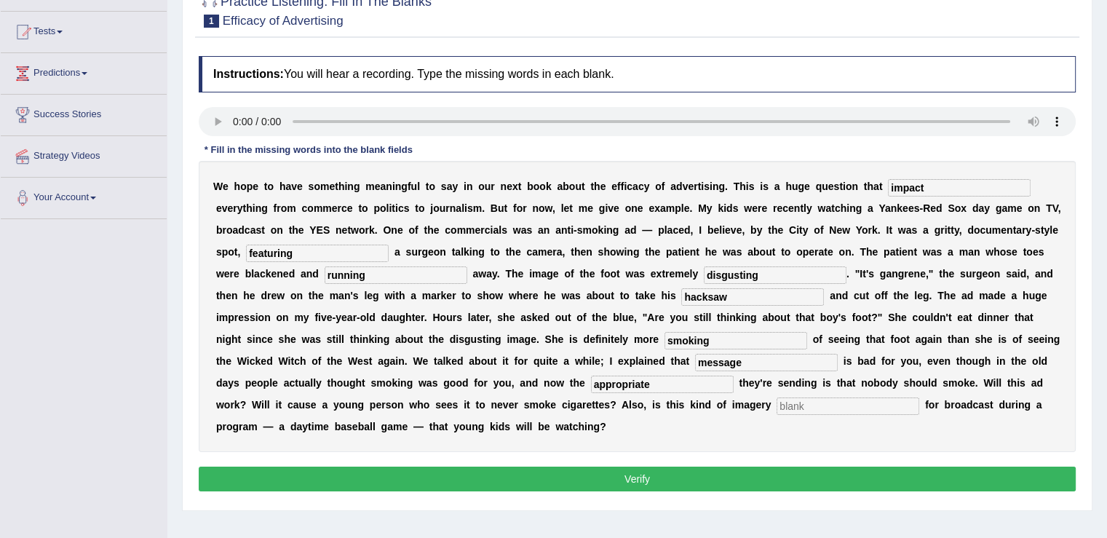
scroll to position [226, 0]
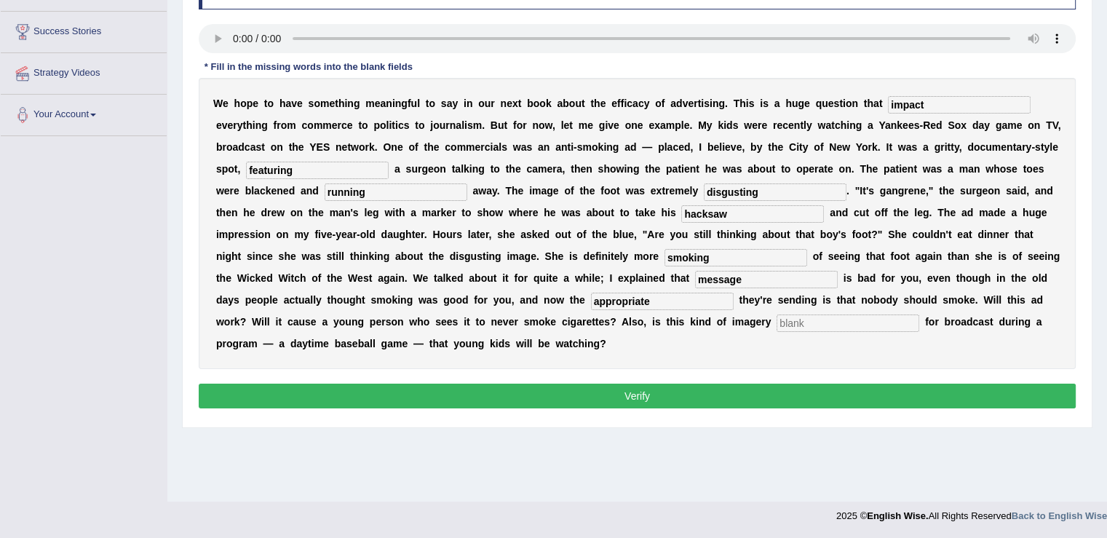
click at [620, 398] on button "Verify" at bounding box center [637, 395] width 877 height 25
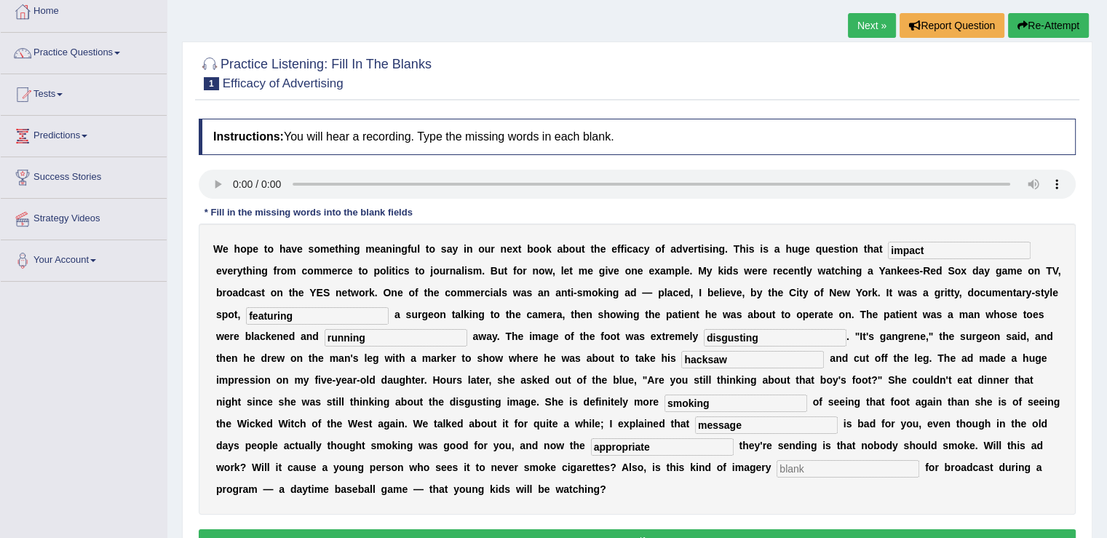
click at [699, 442] on input "appropriate" at bounding box center [662, 446] width 143 height 17
drag, startPoint x: 256, startPoint y: 398, endPoint x: 183, endPoint y: 394, distance: 72.9
click at [183, 394] on div "Practice Listening: Fill In The Blanks 1 Efficacy of Advertising Instructions: …" at bounding box center [637, 307] width 910 height 532
click at [847, 465] on input "text" at bounding box center [847, 468] width 143 height 17
paste input "appropriate"
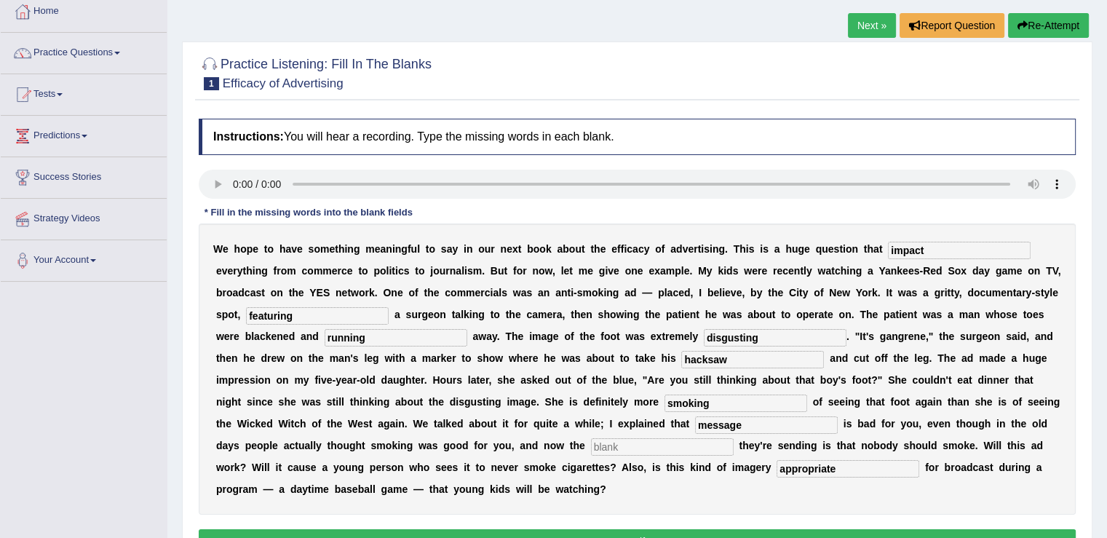
type input "appropriate"
drag, startPoint x: 234, startPoint y: 366, endPoint x: 140, endPoint y: 342, distance: 96.9
click at [169, 360] on div "Home Practice Listening: Fill In The Blanks Efficacy of Advertising Next » Repo…" at bounding box center [636, 283] width 939 height 728
type input "scared"
click at [348, 421] on b "W" at bounding box center [352, 424] width 9 height 12
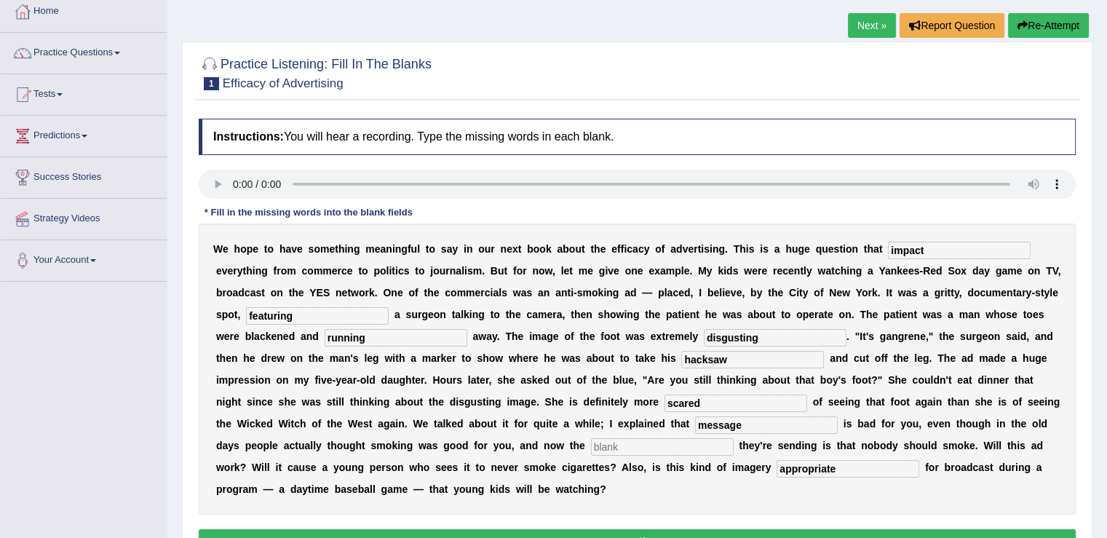
drag, startPoint x: 755, startPoint y: 426, endPoint x: 223, endPoint y: 377, distance: 533.5
click at [235, 386] on div "W e h o p e t o h a v e s o m e t h i n g m e a n i n g f u l t o s a y i n o u…" at bounding box center [637, 368] width 877 height 291
type input "smoking"
click at [658, 445] on input "text" at bounding box center [662, 446] width 143 height 17
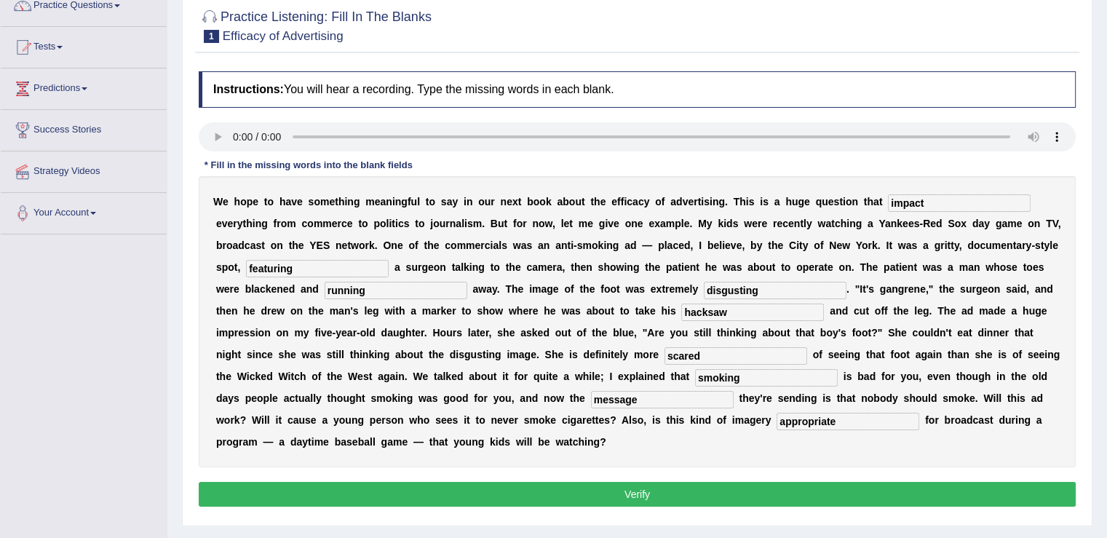
scroll to position [154, 0]
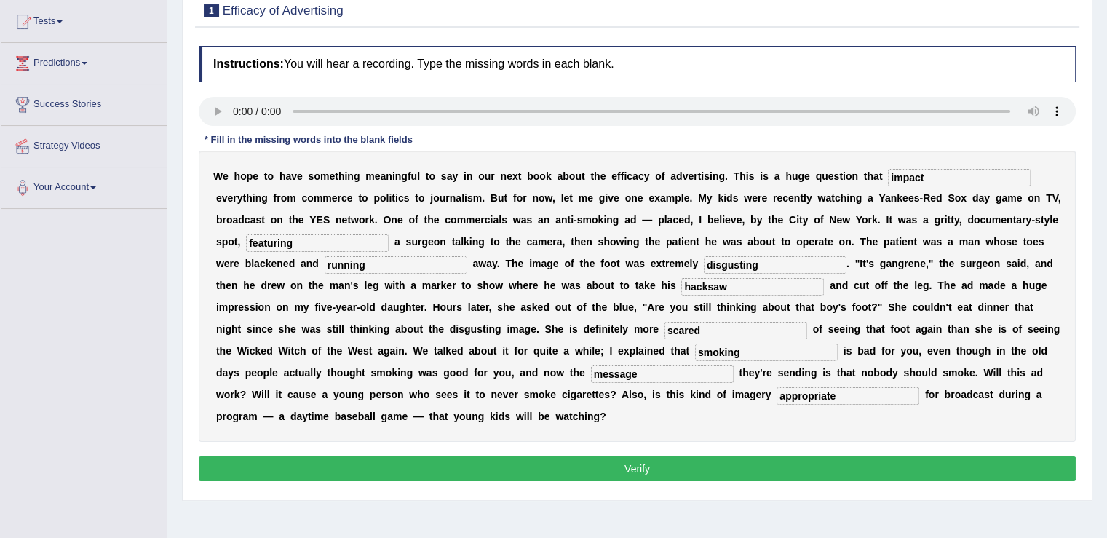
type input "message"
click at [637, 469] on button "Verify" at bounding box center [637, 468] width 877 height 25
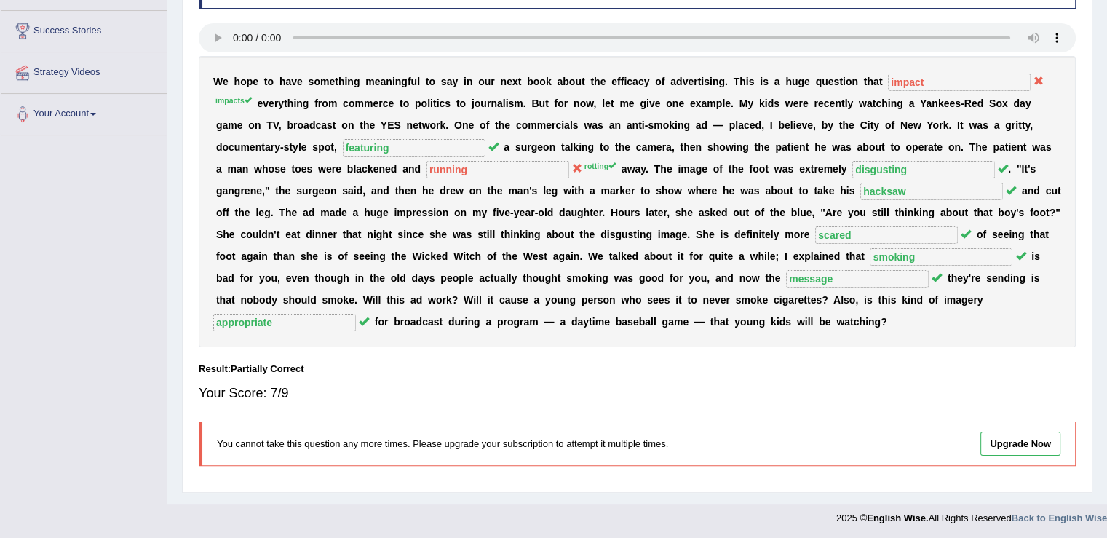
scroll to position [0, 0]
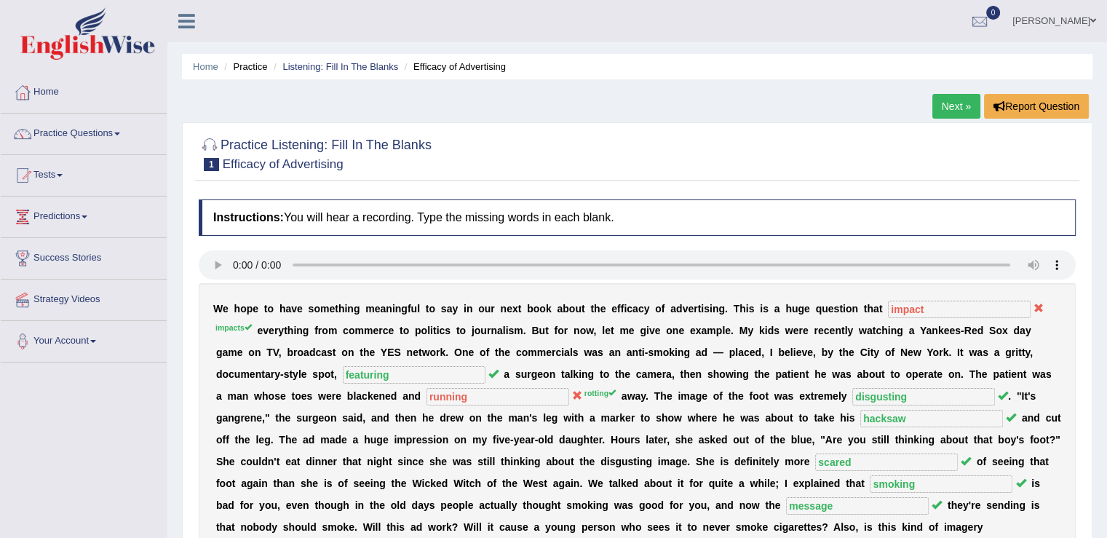
click at [954, 103] on link "Next »" at bounding box center [956, 106] width 48 height 25
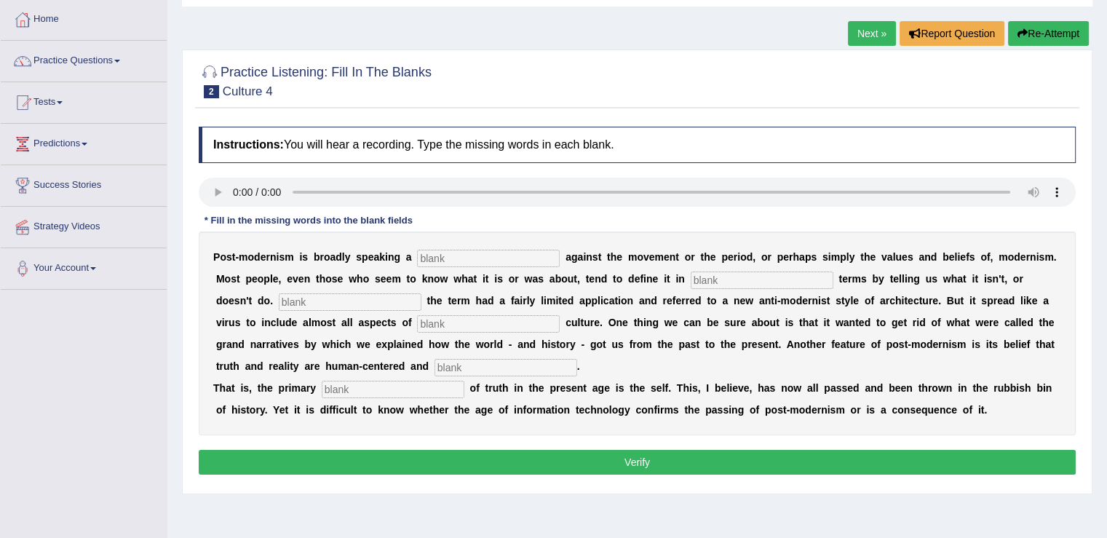
click at [480, 254] on input "text" at bounding box center [488, 258] width 143 height 17
type input "reactions"
click at [763, 279] on input "text" at bounding box center [762, 279] width 143 height 17
type input "raective"
click at [340, 299] on input "text" at bounding box center [350, 301] width 143 height 17
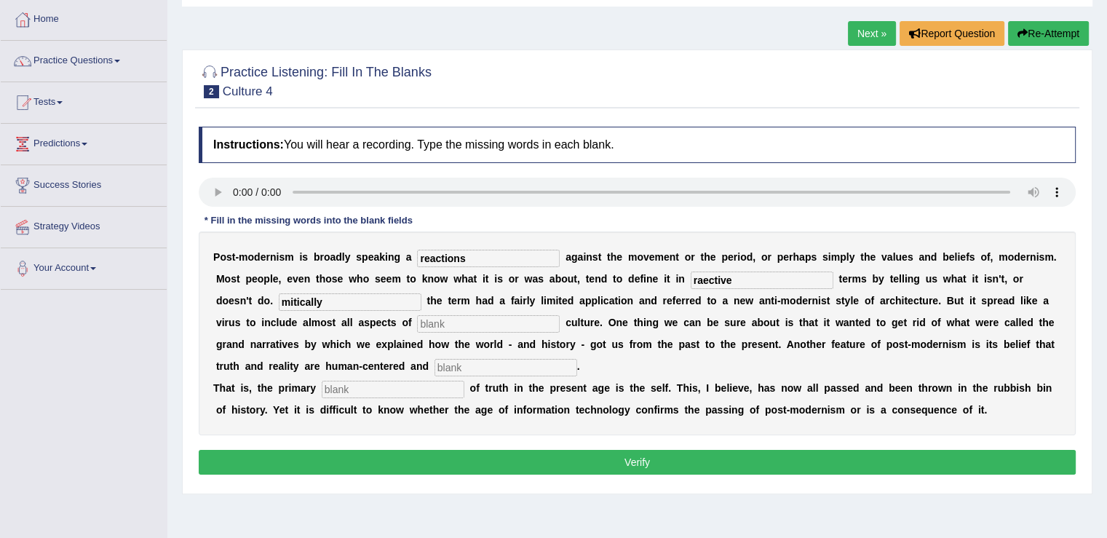
type input "mitically"
click at [486, 322] on input "text" at bounding box center [488, 323] width 143 height 17
type input "contemporary"
click at [481, 364] on input "text" at bounding box center [505, 367] width 143 height 17
click at [474, 365] on input "text" at bounding box center [505, 367] width 143 height 17
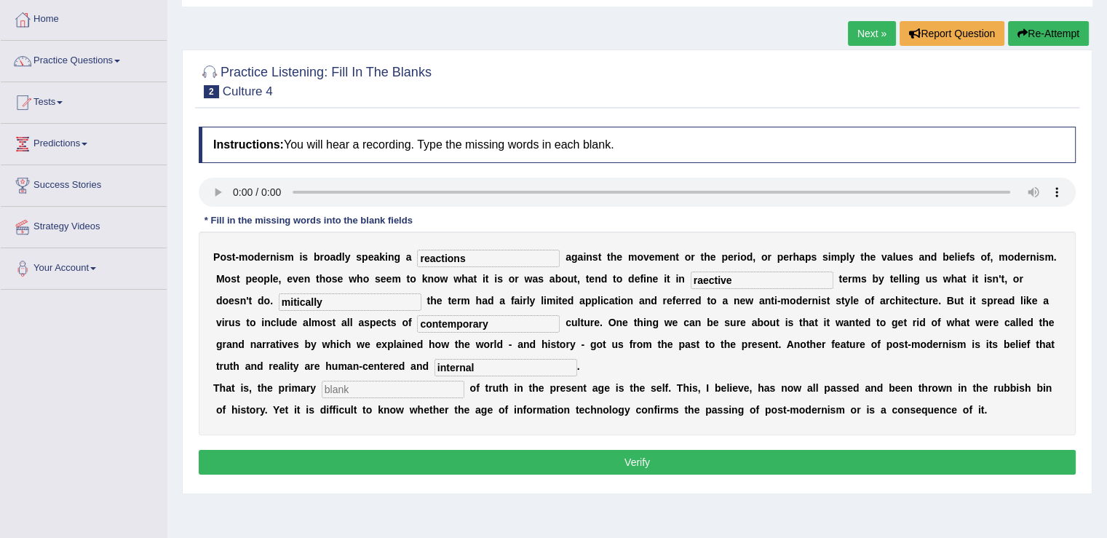
type input "internal"
click at [373, 381] on input "text" at bounding box center [393, 389] width 143 height 17
type input "source"
click at [472, 459] on button "Verify" at bounding box center [637, 462] width 877 height 25
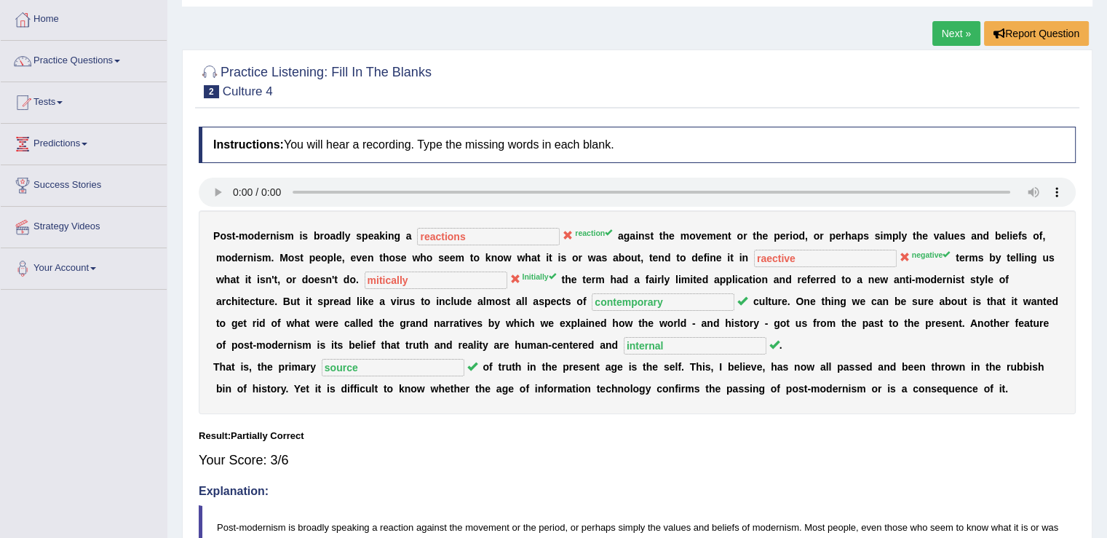
click at [947, 31] on link "Next »" at bounding box center [956, 33] width 48 height 25
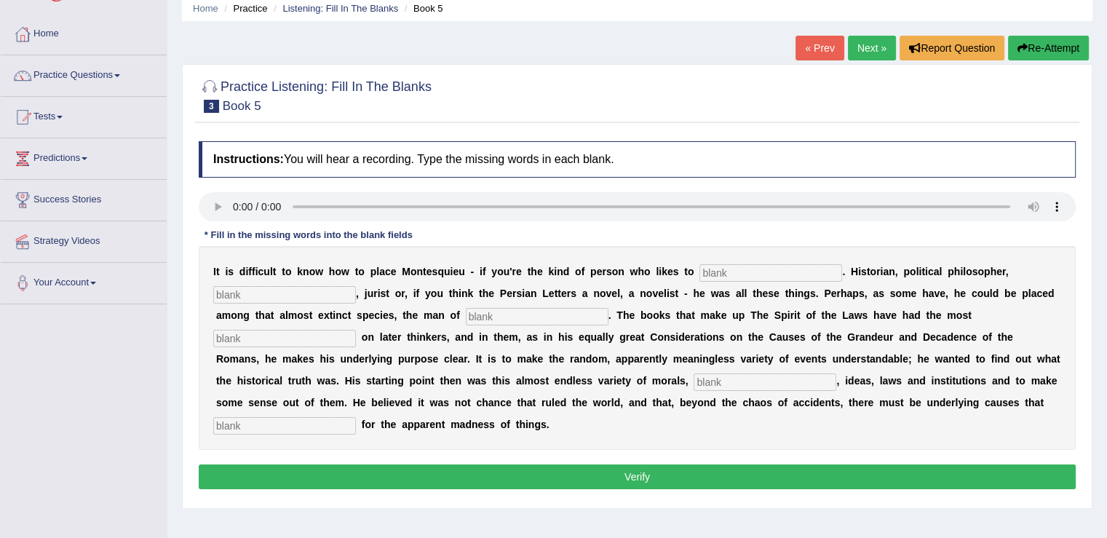
scroll to position [146, 0]
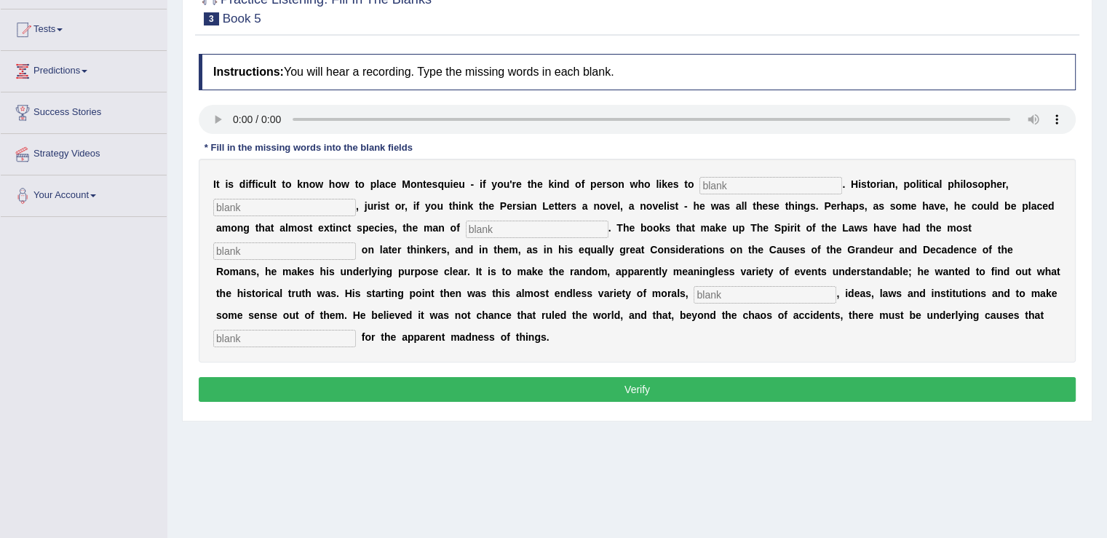
drag, startPoint x: 536, startPoint y: 508, endPoint x: 524, endPoint y: 501, distance: 13.4
click at [533, 506] on div "Home Practice Listening: Fill In The Blanks Book 5 « Prev Next » Report Questio…" at bounding box center [636, 218] width 939 height 728
click at [739, 387] on button "Verify" at bounding box center [637, 389] width 877 height 25
click at [498, 19] on div at bounding box center [637, 7] width 877 height 44
click at [749, 181] on input "text" at bounding box center [770, 185] width 143 height 17
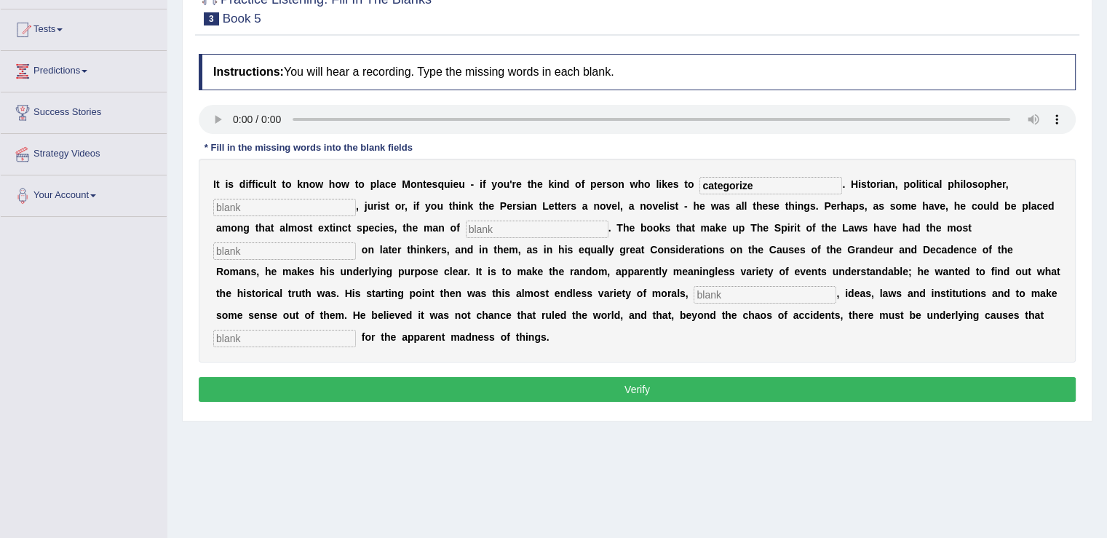
type input "categorize"
click at [295, 199] on input "text" at bounding box center [284, 207] width 143 height 17
type input "sociolgist"
click at [509, 231] on input "text" at bounding box center [537, 228] width 143 height 17
type input "letter"
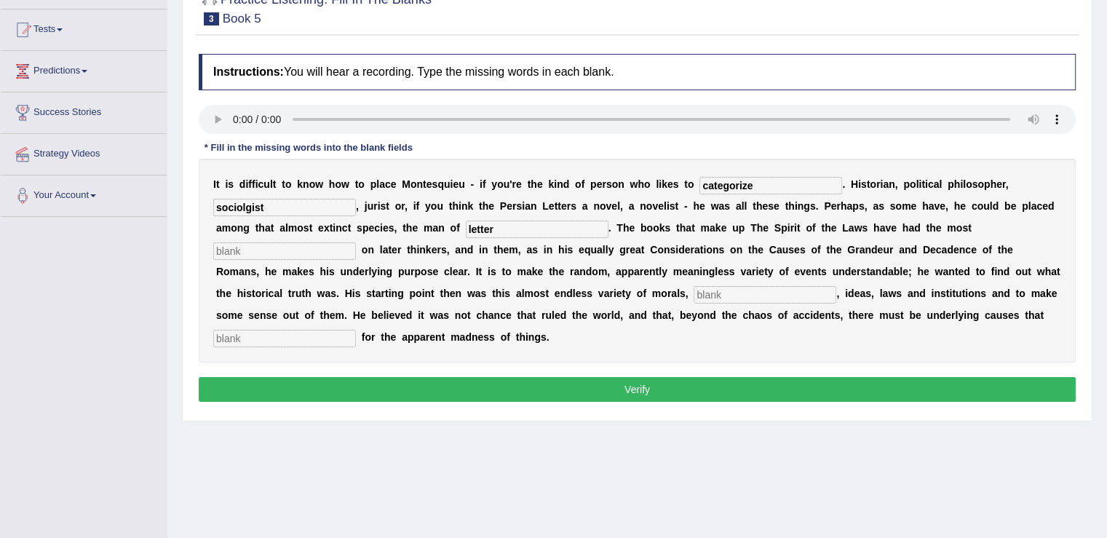
click at [279, 247] on input "text" at bounding box center [284, 250] width 143 height 17
type input "among"
click at [725, 291] on input "text" at bounding box center [764, 294] width 143 height 17
click at [597, 389] on button "Verify" at bounding box center [637, 389] width 877 height 25
click at [757, 286] on input "text" at bounding box center [764, 294] width 143 height 17
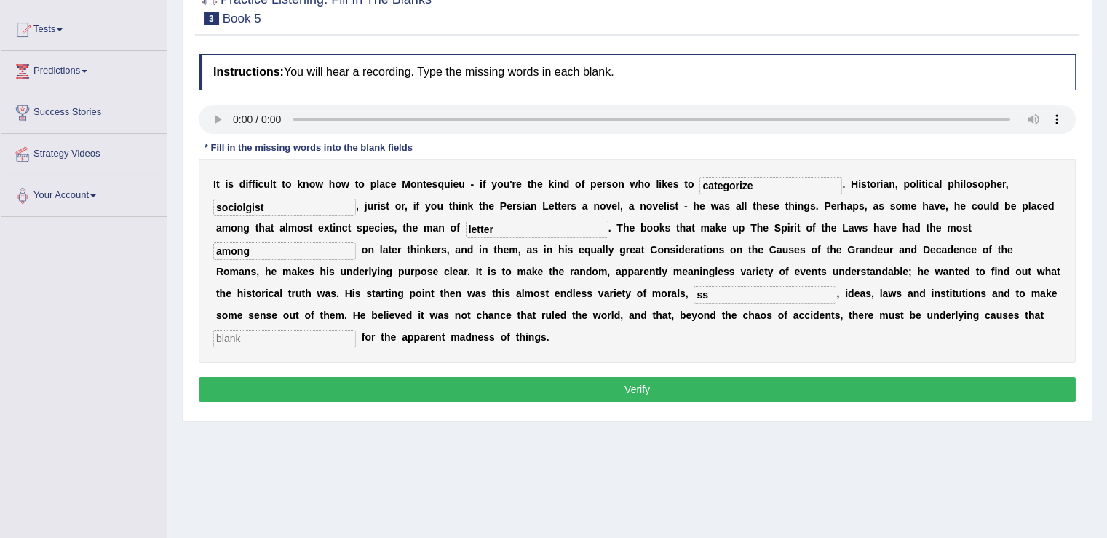
type input "ss"
click at [330, 342] on input "text" at bounding box center [284, 338] width 143 height 17
type input "ss"
click at [559, 391] on button "Verify" at bounding box center [637, 389] width 877 height 25
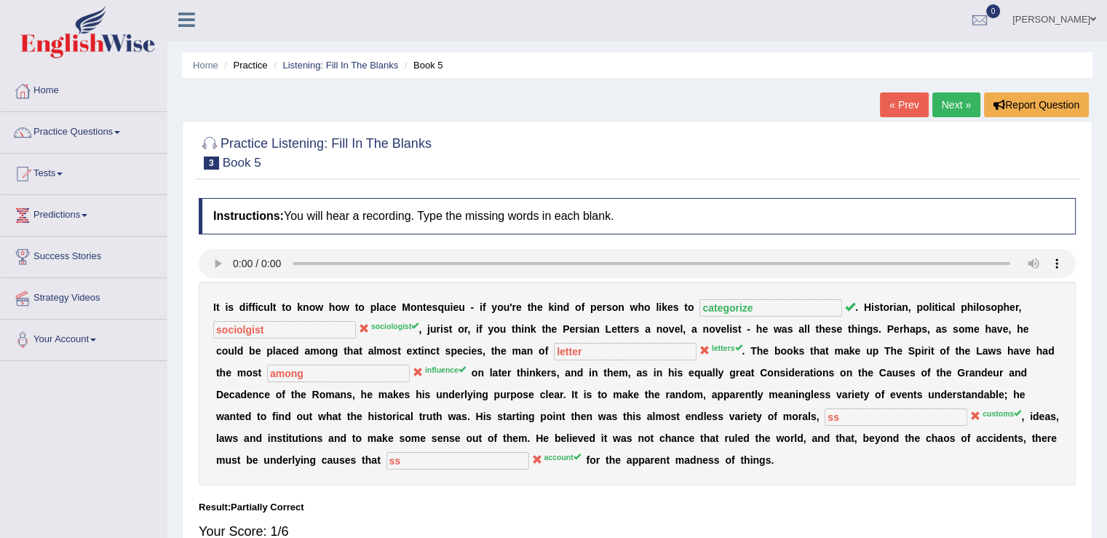
scroll to position [0, 0]
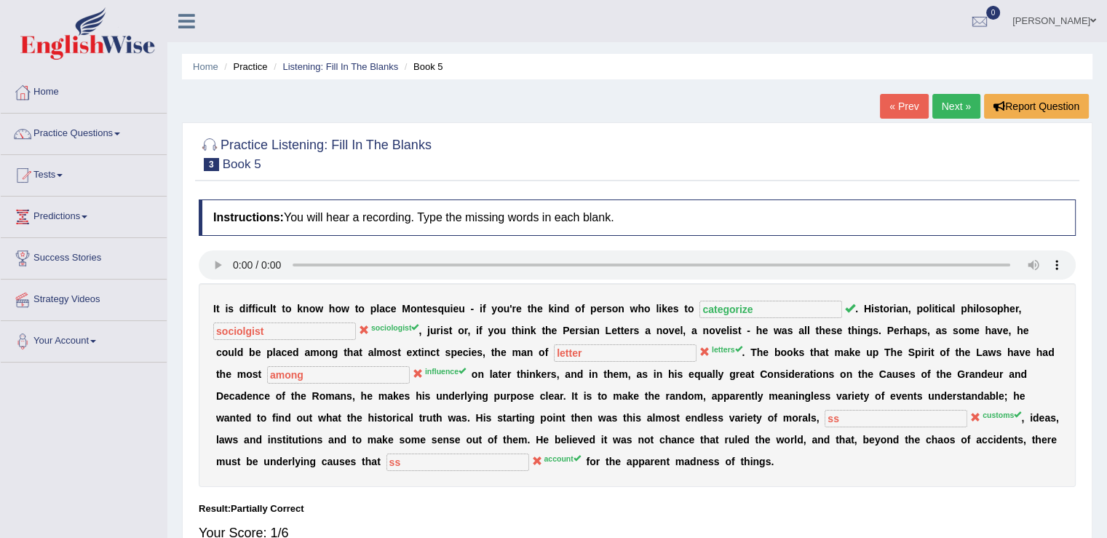
click at [361, 326] on icon at bounding box center [364, 330] width 10 height 10
click at [899, 98] on link "« Prev" at bounding box center [904, 106] width 48 height 25
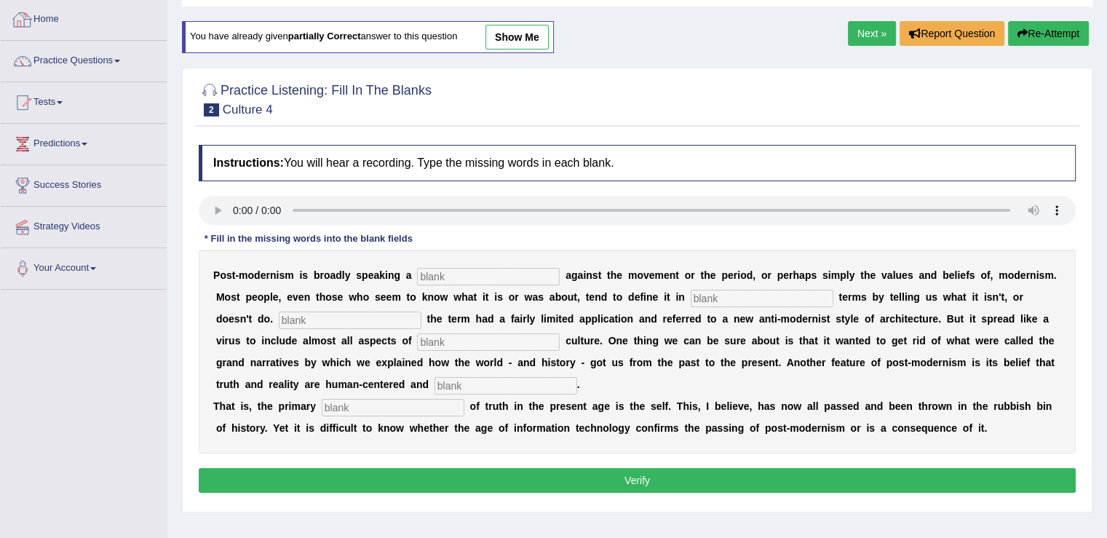
click at [471, 270] on input "text" at bounding box center [488, 276] width 143 height 17
type input "reaction"
click at [731, 296] on input "text" at bounding box center [762, 298] width 143 height 17
type input "negative"
click at [317, 314] on input "text" at bounding box center [350, 319] width 143 height 17
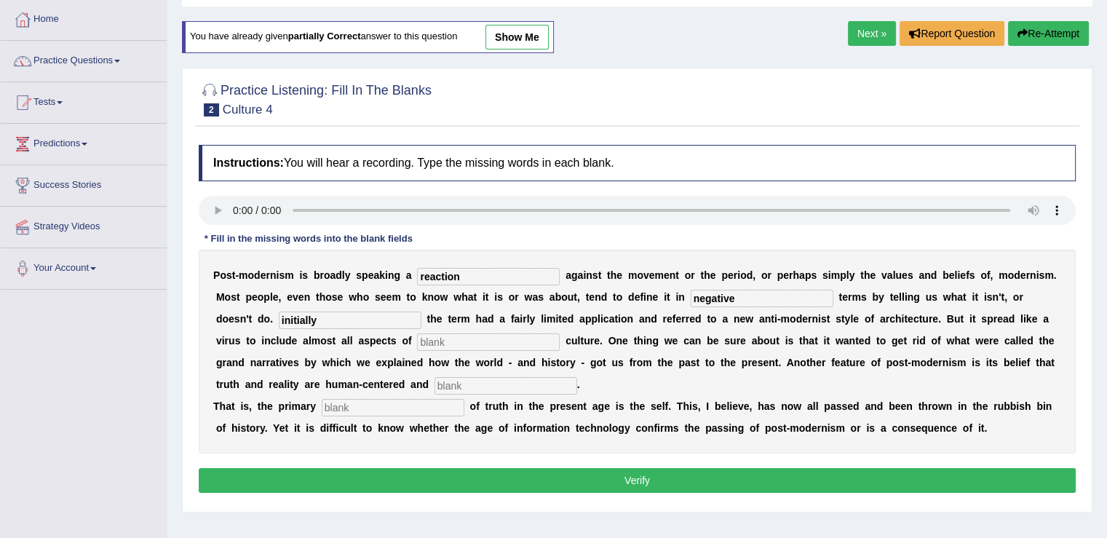
type input "initially"
click at [439, 341] on input "text" at bounding box center [488, 341] width 143 height 17
type input "contemporary"
click at [468, 381] on input "text" at bounding box center [505, 385] width 143 height 17
type input "internal"
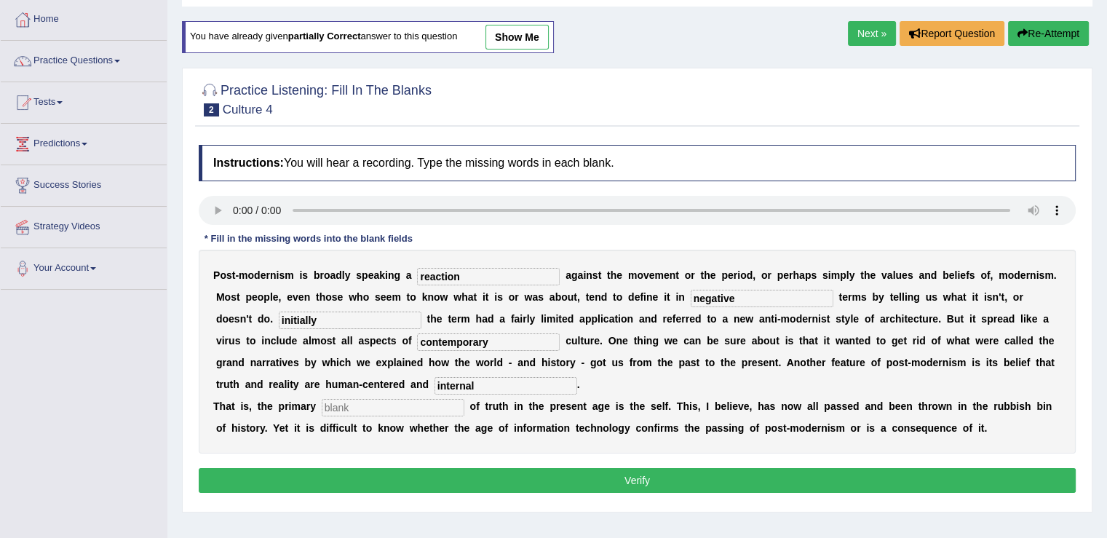
click at [381, 405] on input "text" at bounding box center [393, 407] width 143 height 17
type input "source"
click at [509, 480] on button "Verify" at bounding box center [637, 480] width 877 height 25
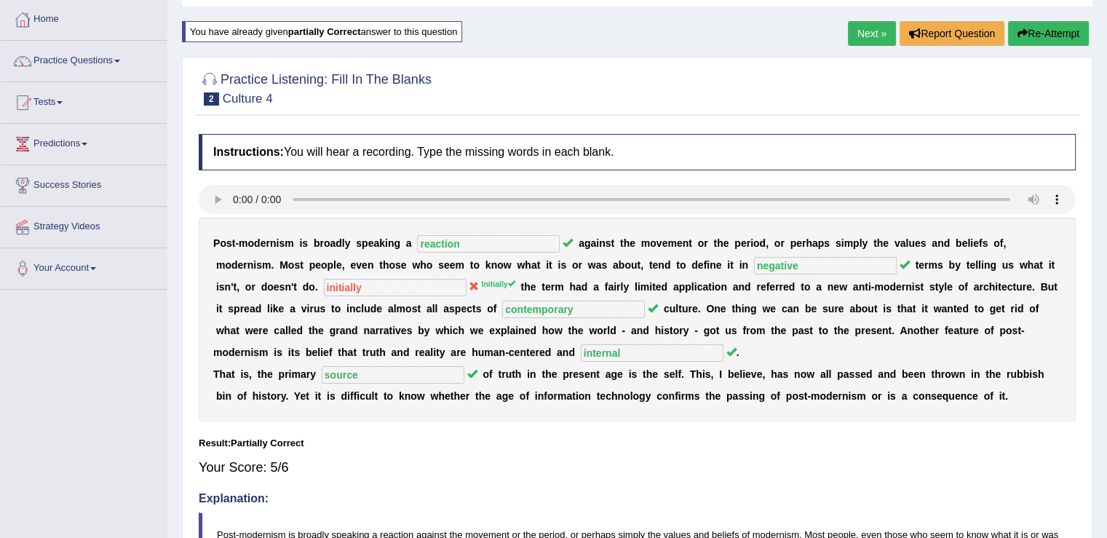
click at [863, 36] on link "Next »" at bounding box center [872, 33] width 48 height 25
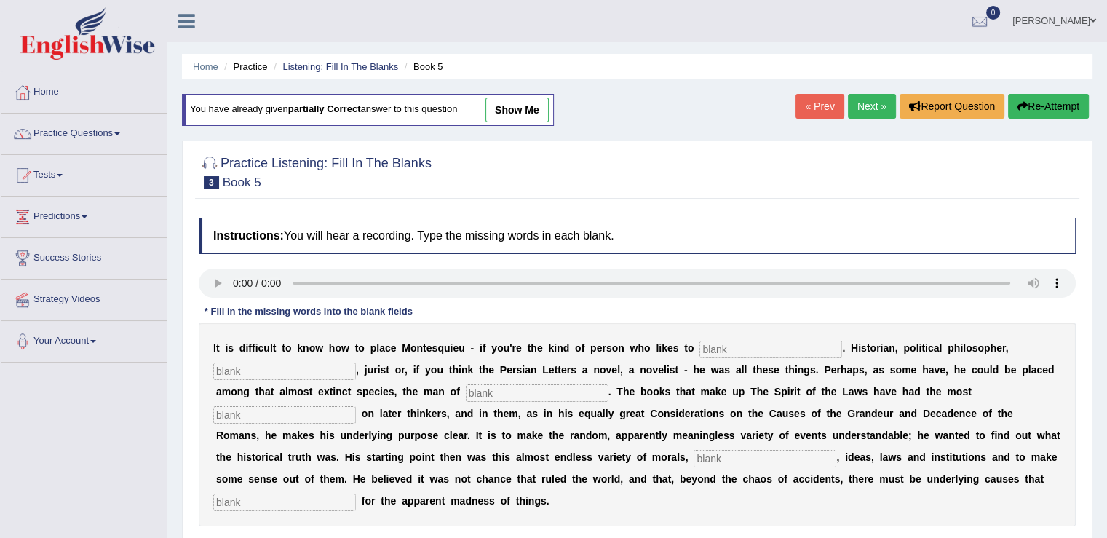
click at [760, 341] on input "text" at bounding box center [770, 349] width 143 height 17
type input "categorize"
click at [250, 369] on input "text" at bounding box center [284, 370] width 143 height 17
type input "sociologist"
click at [504, 388] on input "text" at bounding box center [537, 392] width 143 height 17
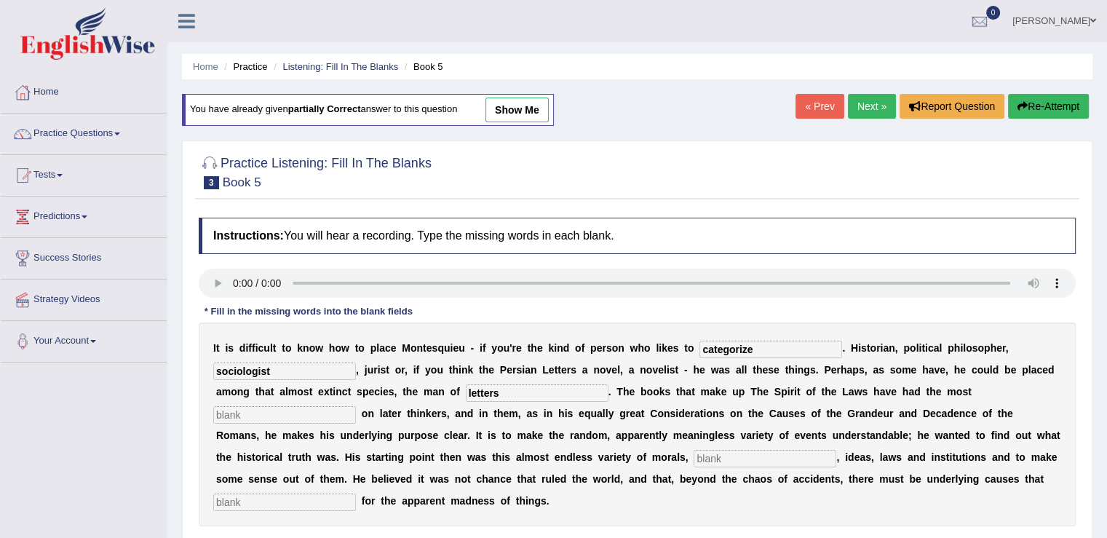
type input "letters"
click at [300, 410] on input "text" at bounding box center [284, 414] width 143 height 17
type input "influence"
click at [724, 450] on input "text" at bounding box center [764, 458] width 143 height 17
type input "customs"
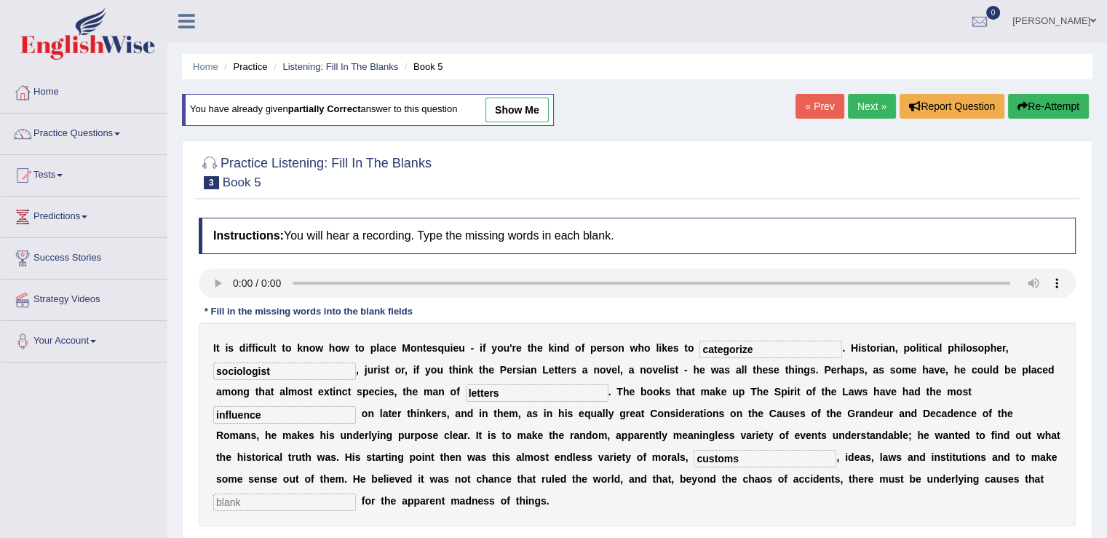
click at [267, 498] on input "text" at bounding box center [284, 501] width 143 height 17
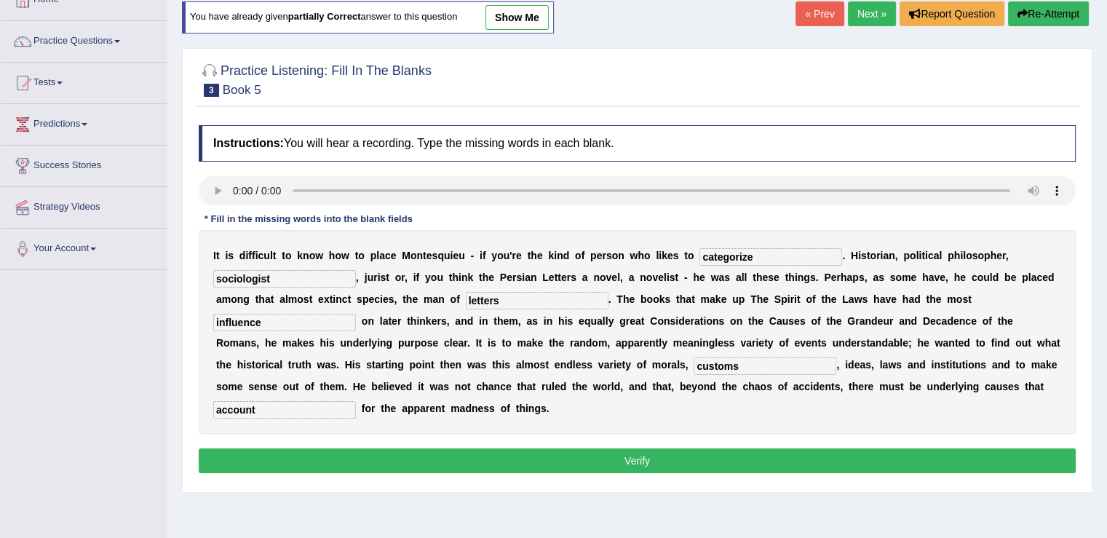
scroll to position [218, 0]
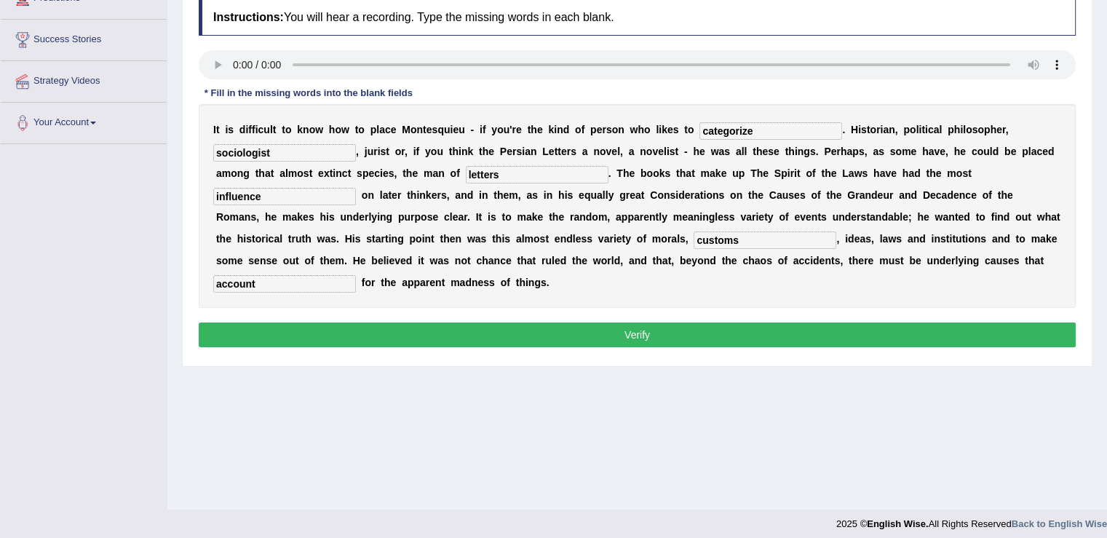
type input "account"
click at [678, 327] on button "Verify" at bounding box center [637, 334] width 877 height 25
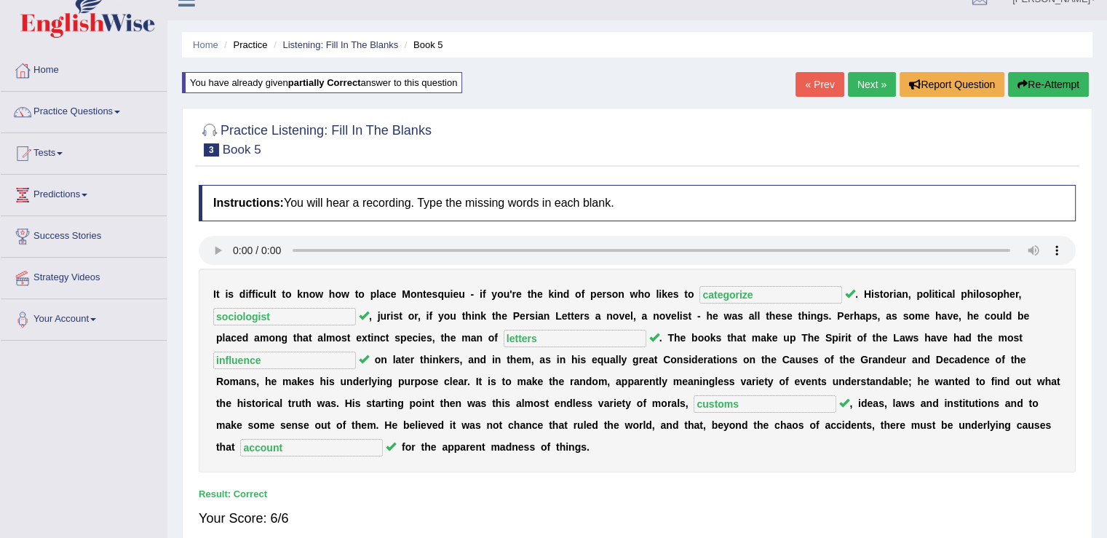
scroll to position [0, 0]
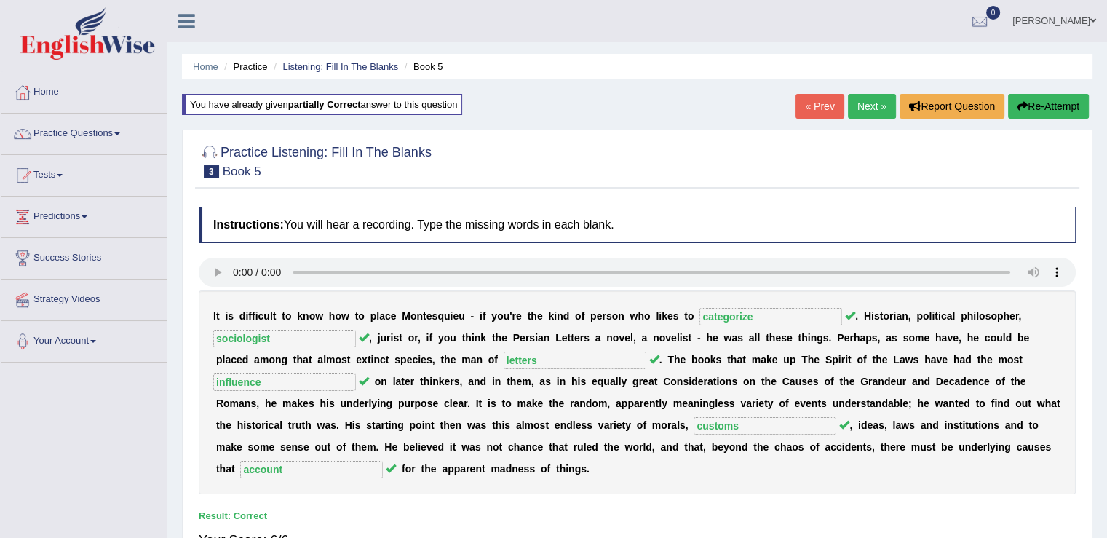
click at [872, 110] on link "Next »" at bounding box center [872, 106] width 48 height 25
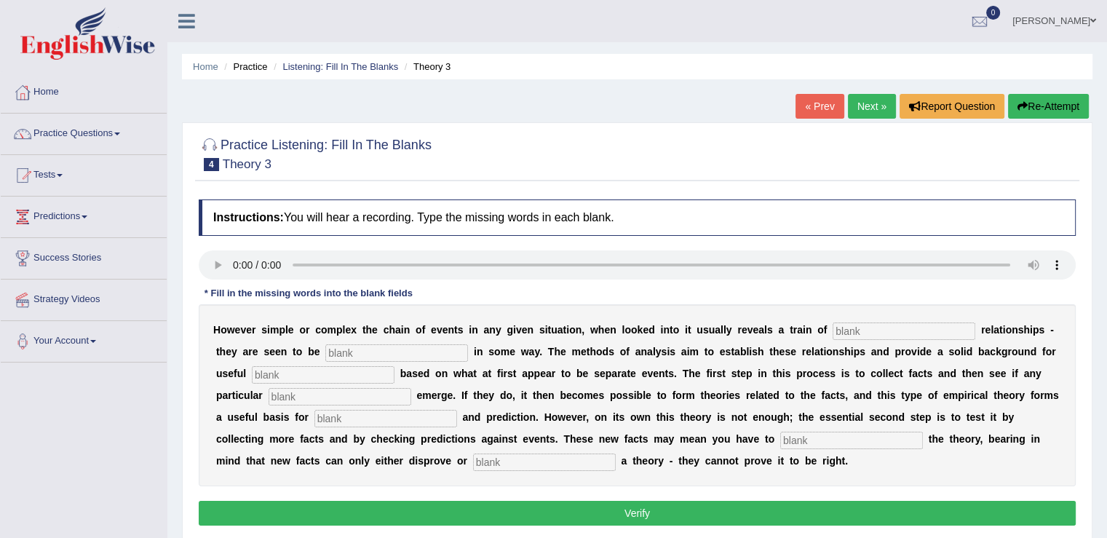
click at [887, 326] on input "text" at bounding box center [903, 330] width 143 height 17
type input "course"
click at [291, 375] on input "text" at bounding box center [323, 374] width 143 height 17
type input "immerge"
click at [361, 392] on input "text" at bounding box center [339, 396] width 143 height 17
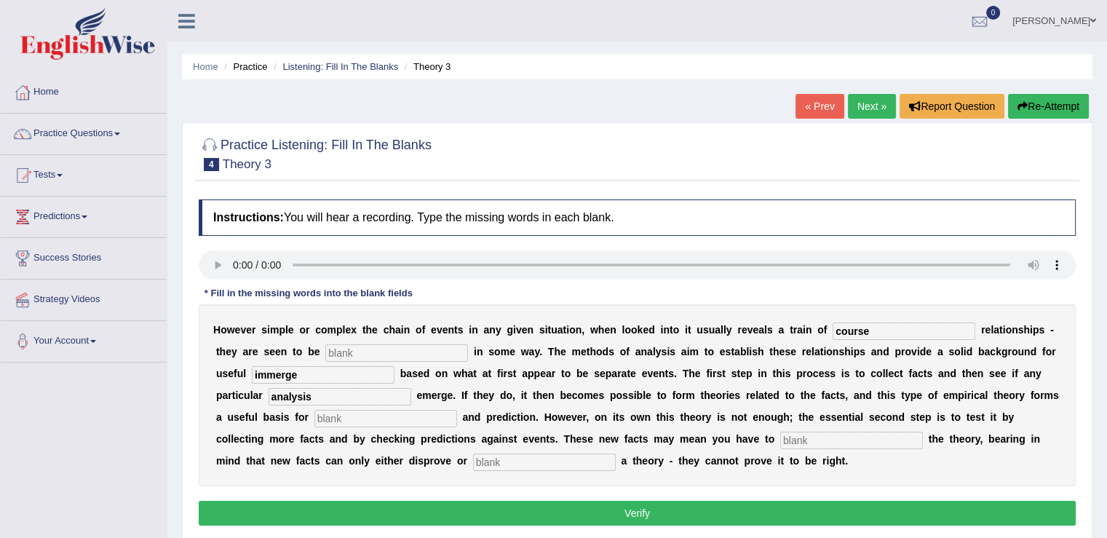
type input "analysis"
click at [350, 410] on input "text" at bounding box center [385, 418] width 143 height 17
type input "modification"
click at [511, 459] on input "text" at bounding box center [544, 461] width 143 height 17
type input "support"
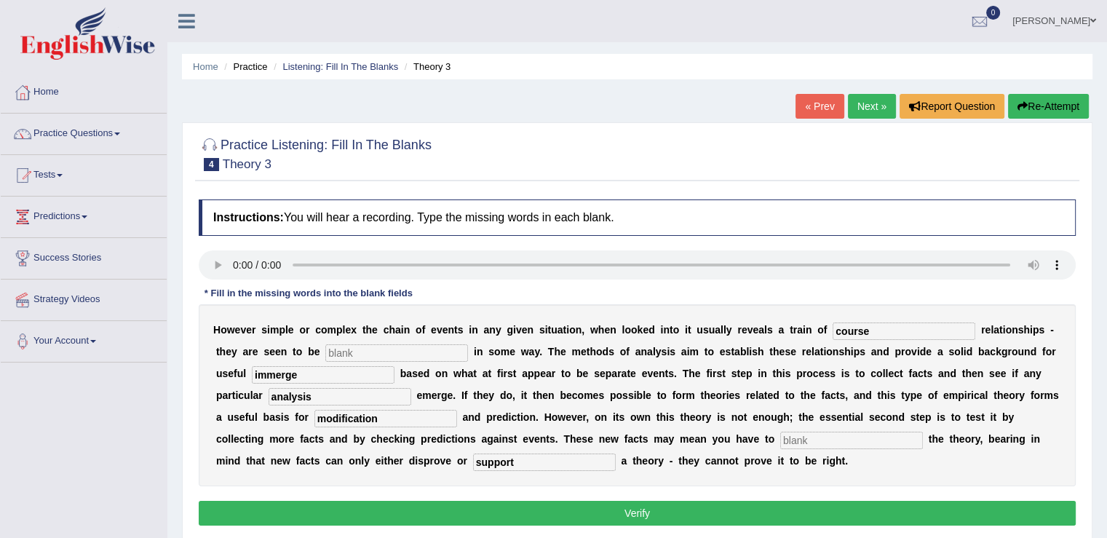
click at [359, 350] on input "text" at bounding box center [396, 352] width 143 height 17
type input "ss"
click at [559, 507] on button "Verify" at bounding box center [637, 513] width 877 height 25
click at [833, 434] on input "text" at bounding box center [851, 439] width 143 height 17
type input "ss"
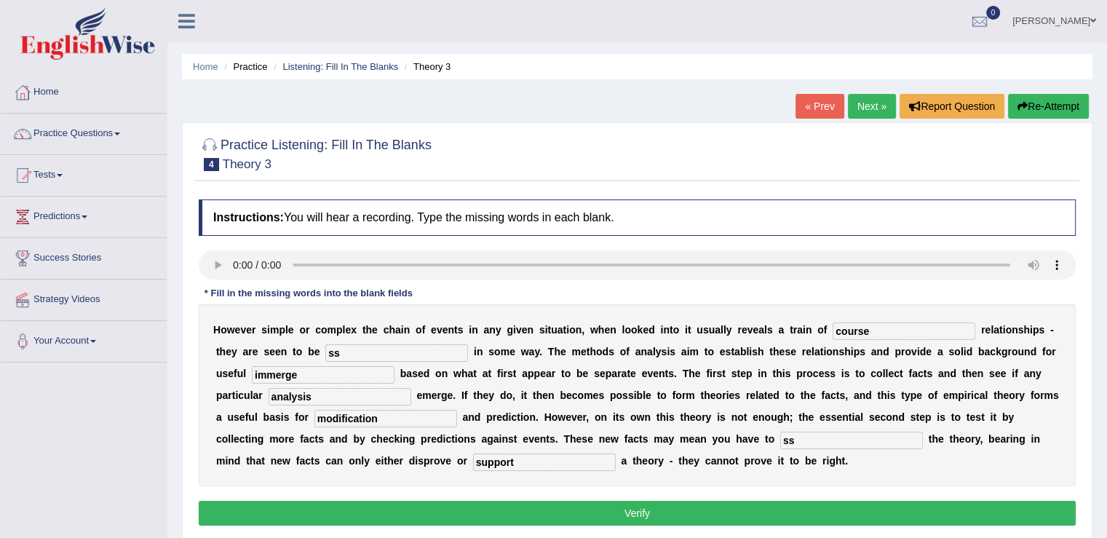
click at [809, 503] on button "Verify" at bounding box center [637, 513] width 877 height 25
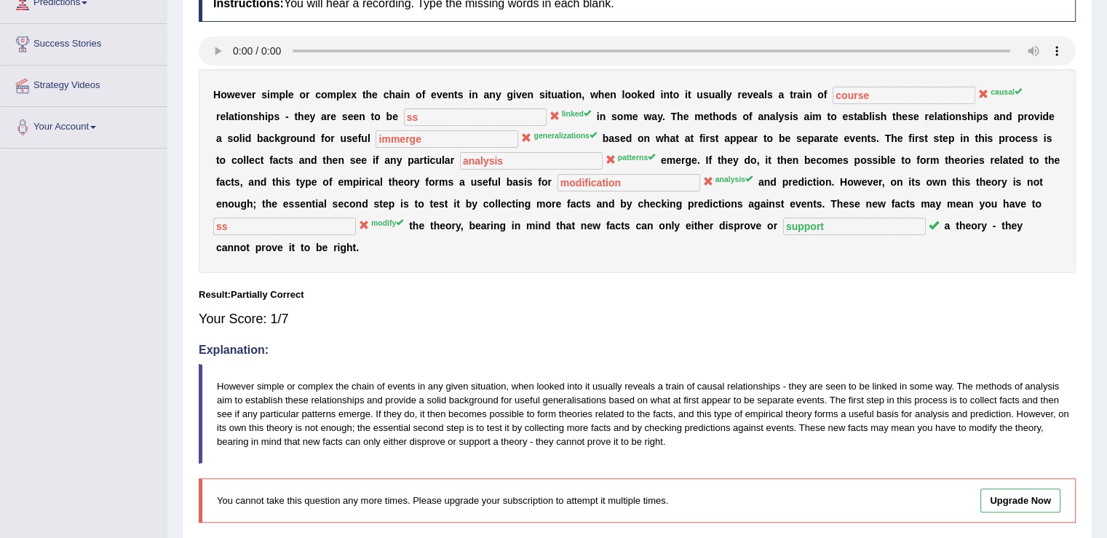
scroll to position [271, 0]
